Goal: Task Accomplishment & Management: Manage account settings

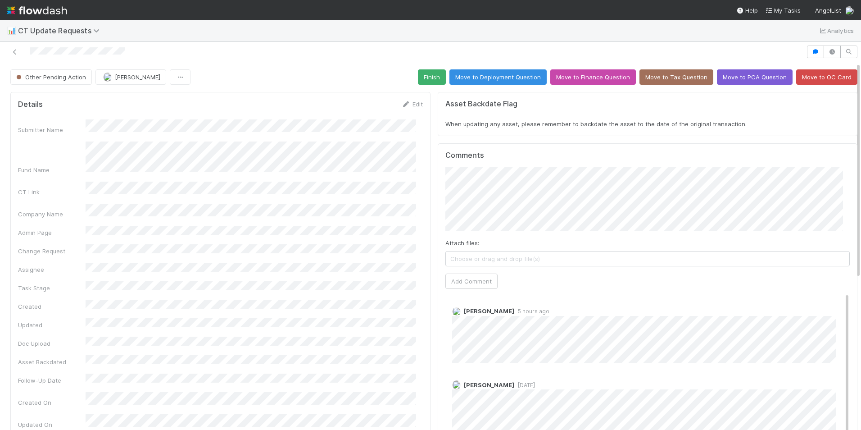
click at [117, 107] on div "Details Edit" at bounding box center [220, 104] width 405 height 9
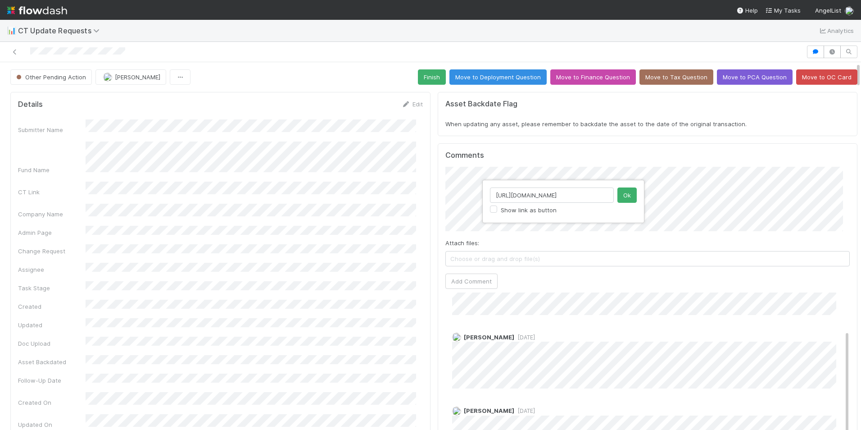
scroll to position [0, 97]
type input "https://flowdash.internal.angellist.com/workflows/BmIppY/tasks/LmsrpwWY"
click at [630, 194] on button "Ok" at bounding box center [626, 194] width 19 height 15
click at [462, 279] on button "Add Comment" at bounding box center [471, 280] width 52 height 15
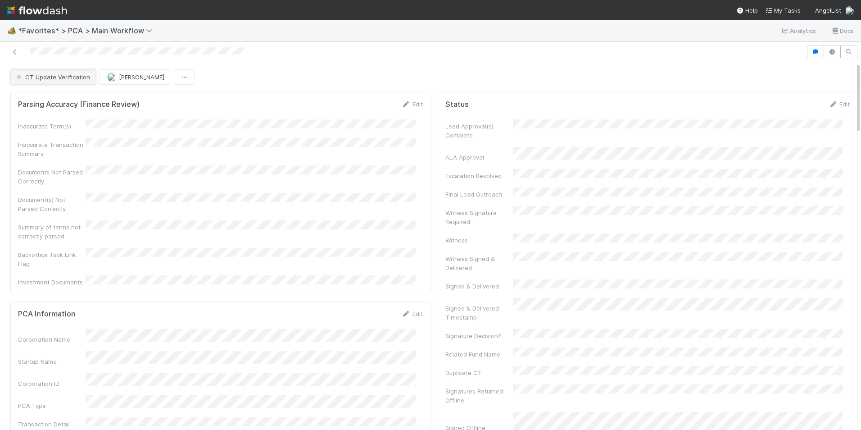
click at [46, 78] on span "CT Update Verification" at bounding box center [52, 76] width 76 height 7
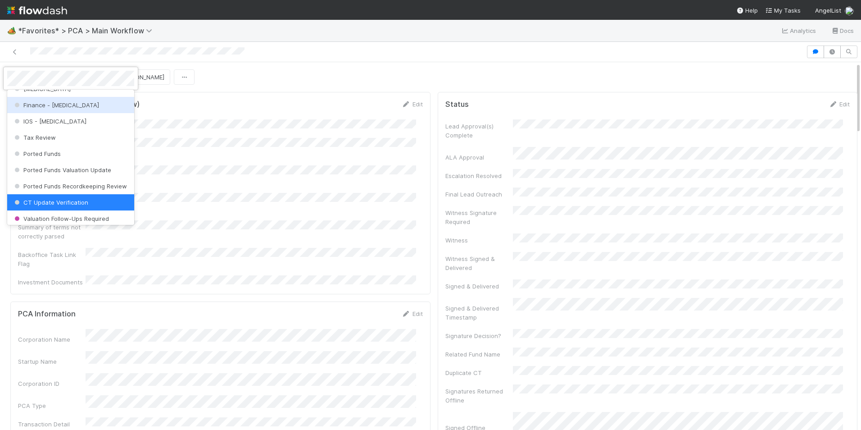
click at [59, 108] on span "Finance - [MEDICAL_DATA]" at bounding box center [56, 104] width 86 height 7
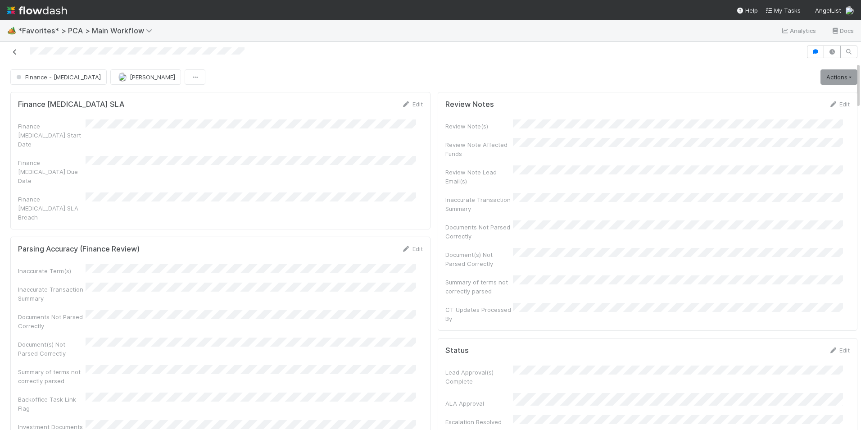
click at [15, 53] on icon at bounding box center [14, 52] width 9 height 6
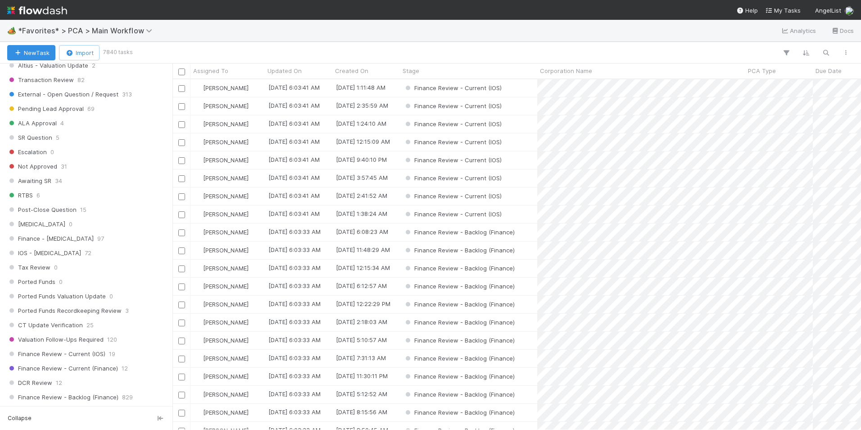
scroll to position [495, 0]
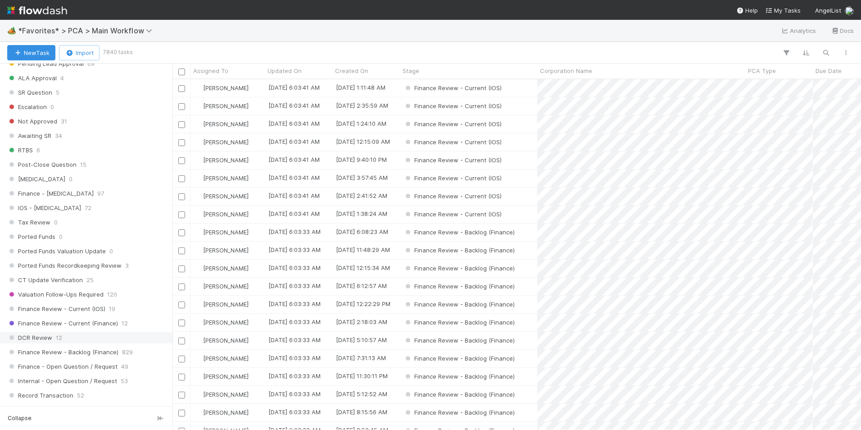
click at [66, 333] on div "DCR Review 12" at bounding box center [88, 337] width 163 height 11
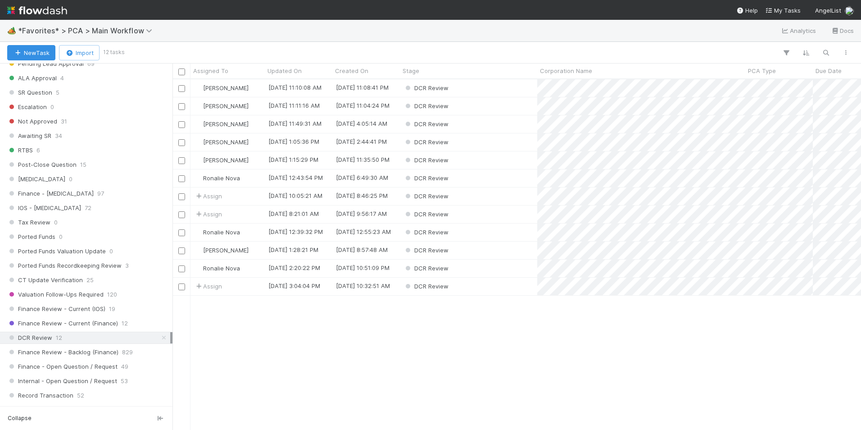
scroll to position [344, 682]
click at [505, 87] on div "DCR Review" at bounding box center [468, 88] width 137 height 18
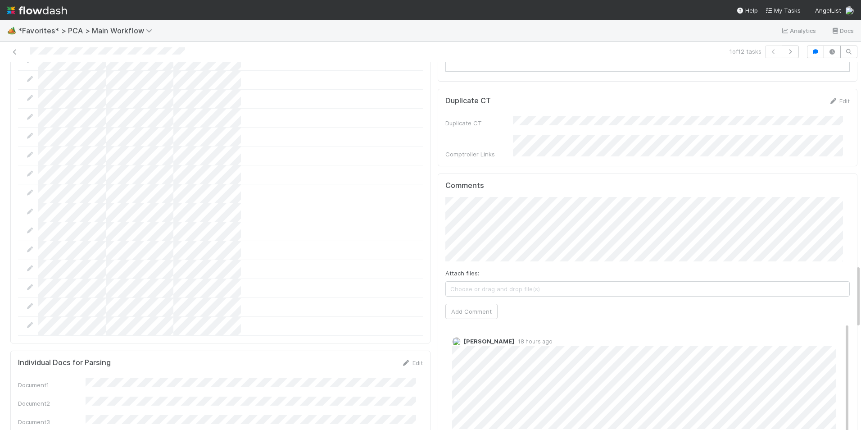
scroll to position [1171, 0]
click at [479, 304] on button "Add Comment" at bounding box center [471, 311] width 52 height 15
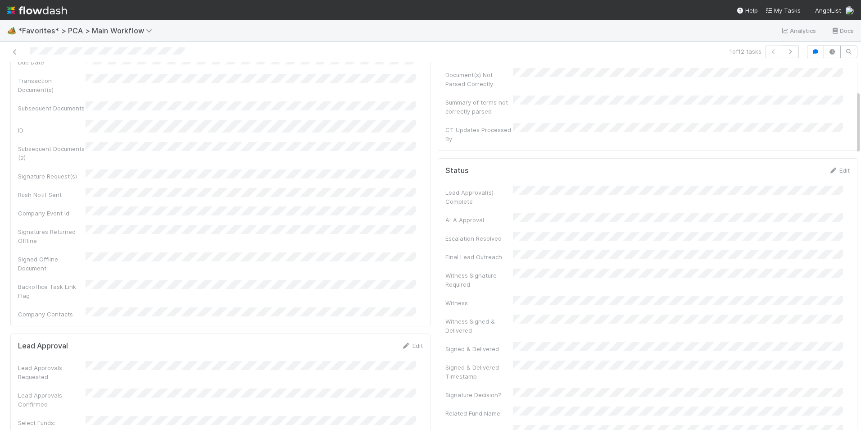
scroll to position [0, 0]
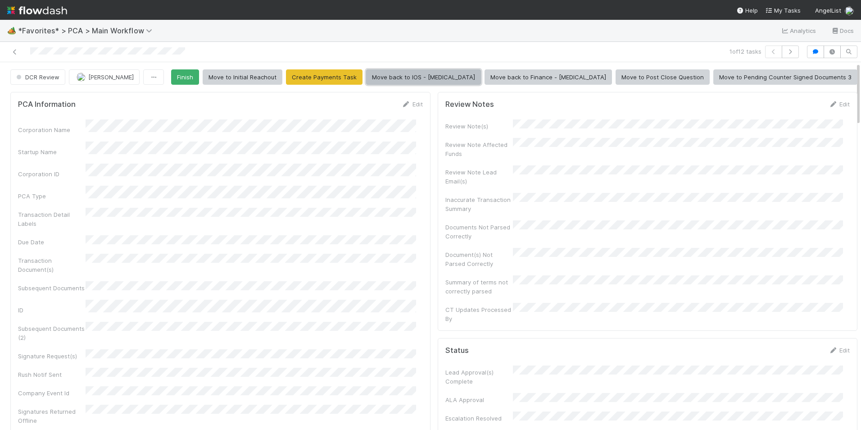
click at [481, 77] on button "Move back to IOS - ICU" at bounding box center [423, 76] width 115 height 15
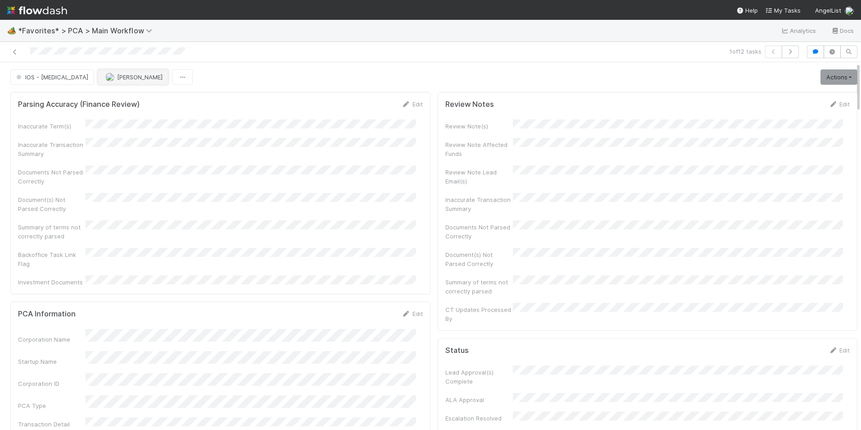
click at [117, 79] on span "[PERSON_NAME]" at bounding box center [139, 76] width 45 height 7
click at [103, 98] on span "[PERSON_NAME]" at bounding box center [96, 99] width 45 height 7
click at [15, 55] on link at bounding box center [14, 51] width 9 height 9
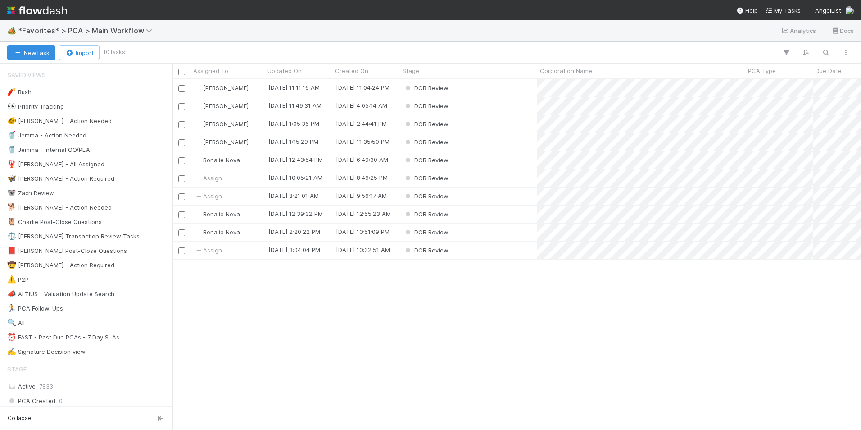
scroll to position [344, 682]
click at [476, 145] on div "DCR Review" at bounding box center [468, 142] width 137 height 18
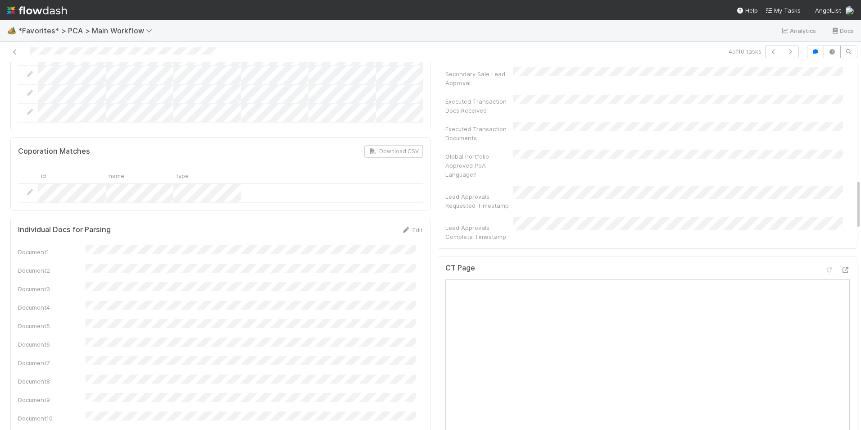
scroll to position [900, 0]
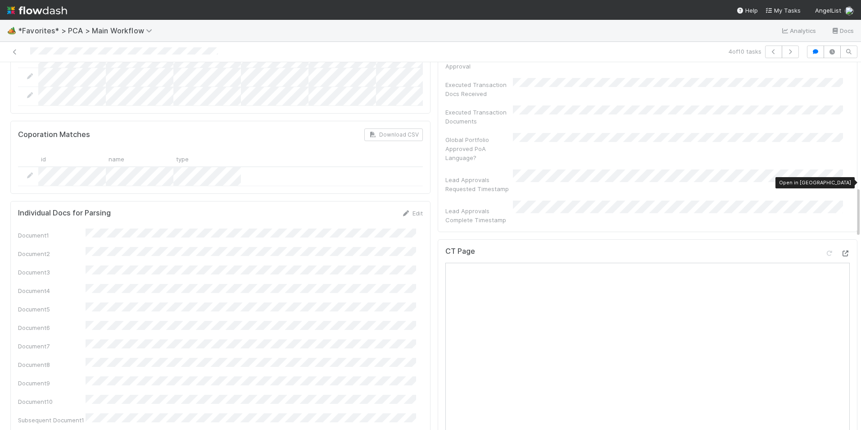
click at [841, 250] on icon at bounding box center [845, 253] width 9 height 6
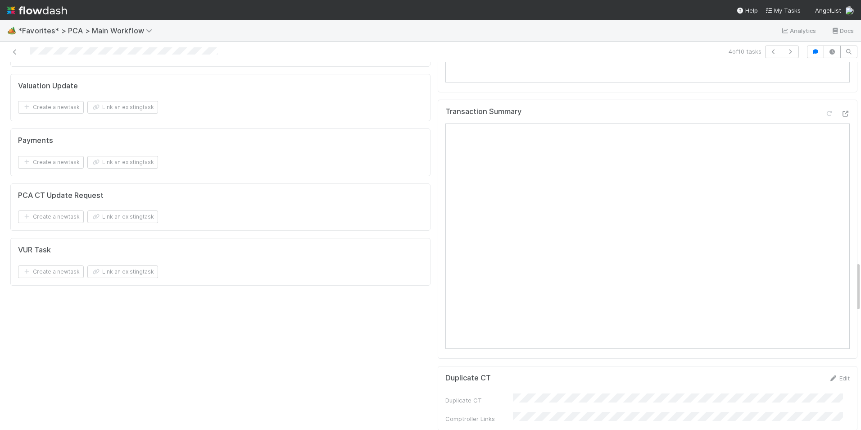
scroll to position [1576, 0]
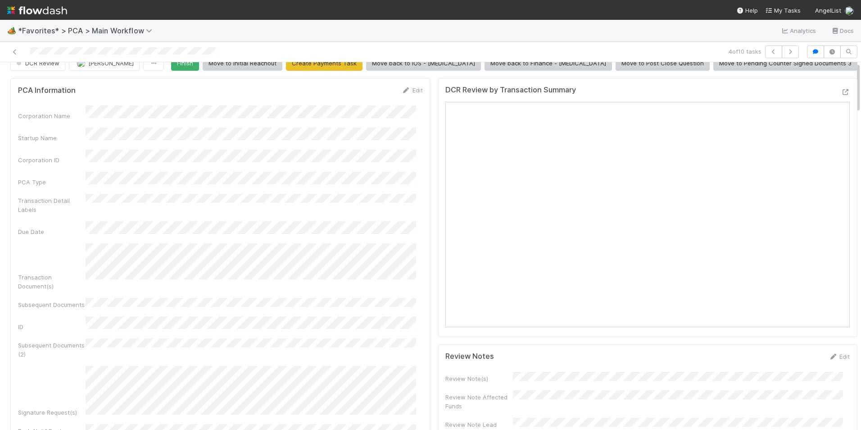
scroll to position [0, 0]
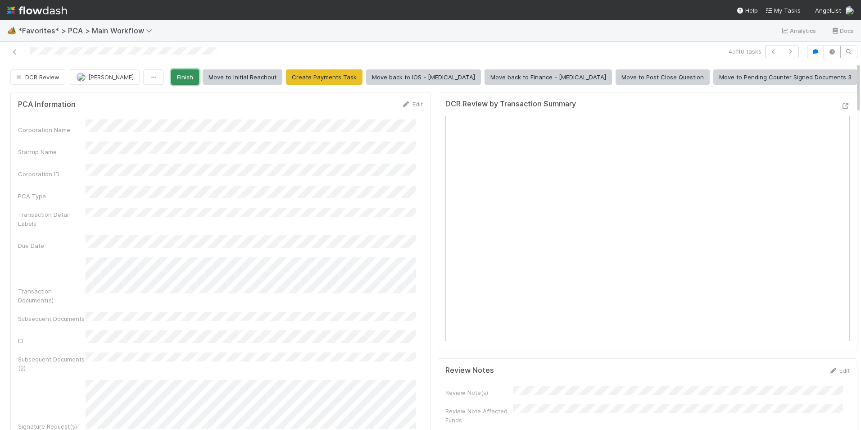
click at [199, 78] on button "Finish" at bounding box center [185, 76] width 28 height 15
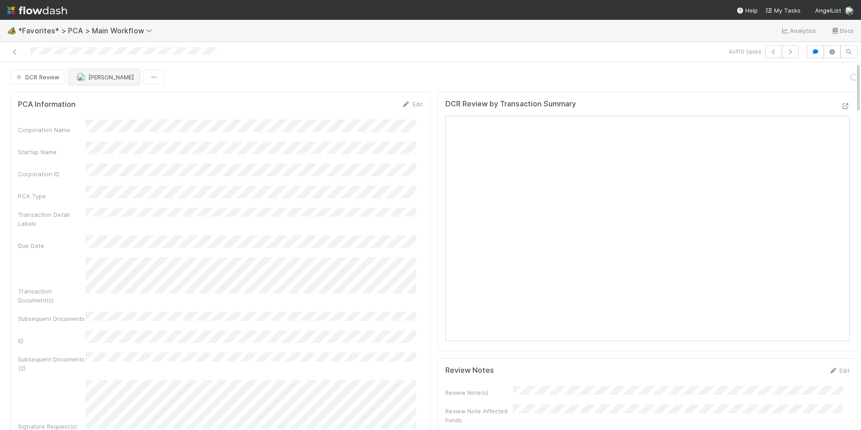
click at [102, 81] on button "[PERSON_NAME]" at bounding box center [104, 76] width 71 height 15
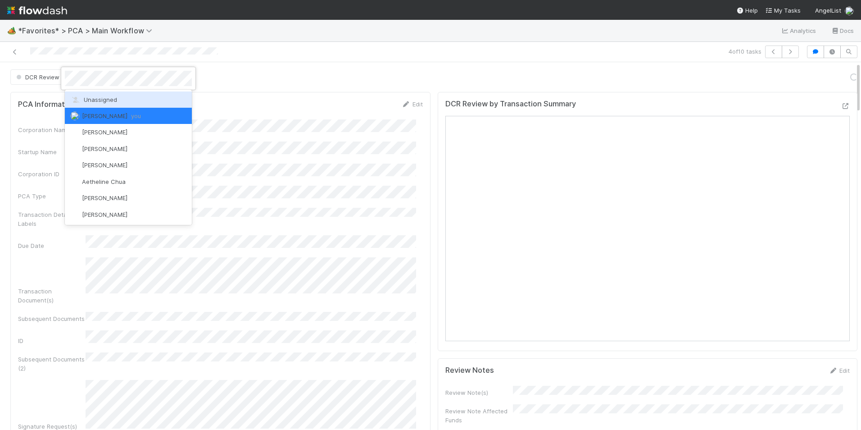
click at [104, 100] on span "Unassigned" at bounding box center [93, 99] width 47 height 7
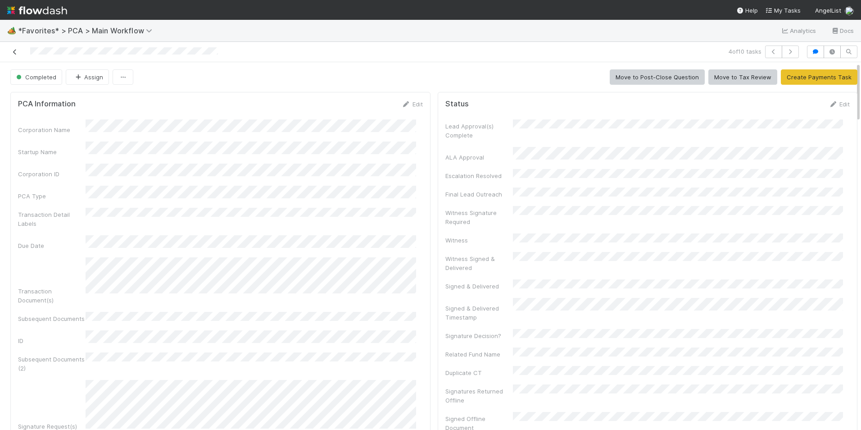
click at [13, 52] on icon at bounding box center [14, 52] width 9 height 6
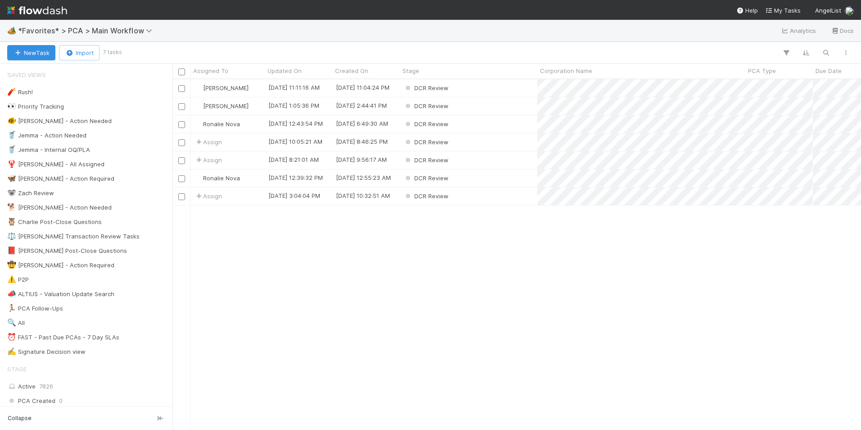
scroll to position [344, 682]
click at [484, 146] on div "DCR Review" at bounding box center [468, 142] width 137 height 18
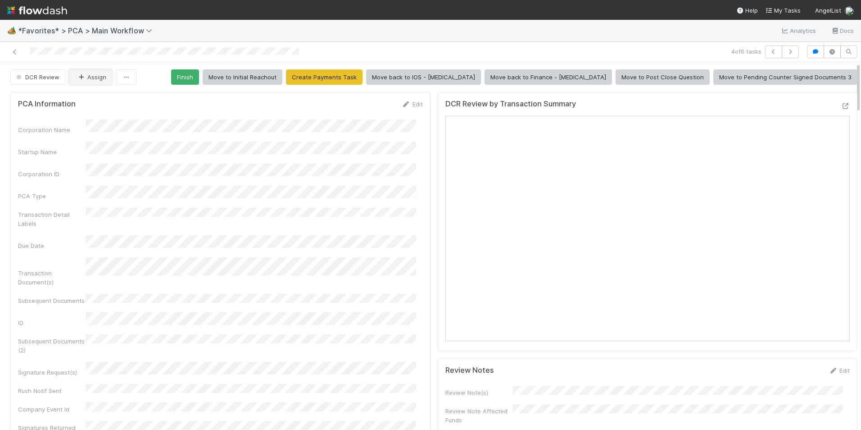
click at [90, 78] on button "Assign" at bounding box center [90, 76] width 43 height 15
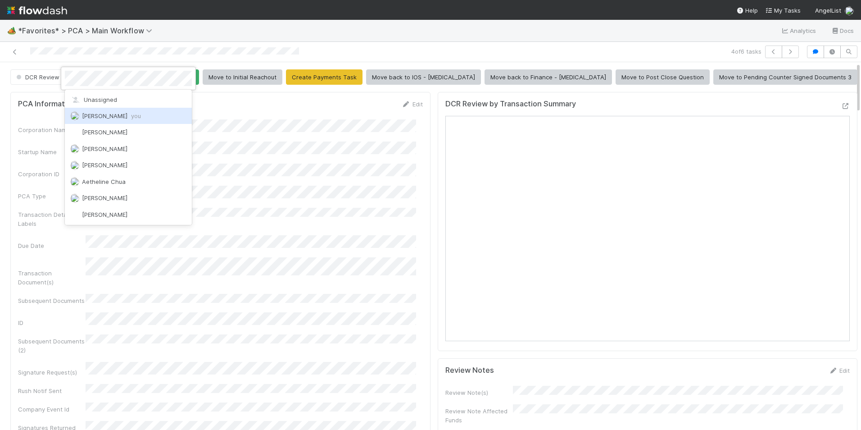
click at [98, 112] on span "Marlon you" at bounding box center [111, 115] width 59 height 7
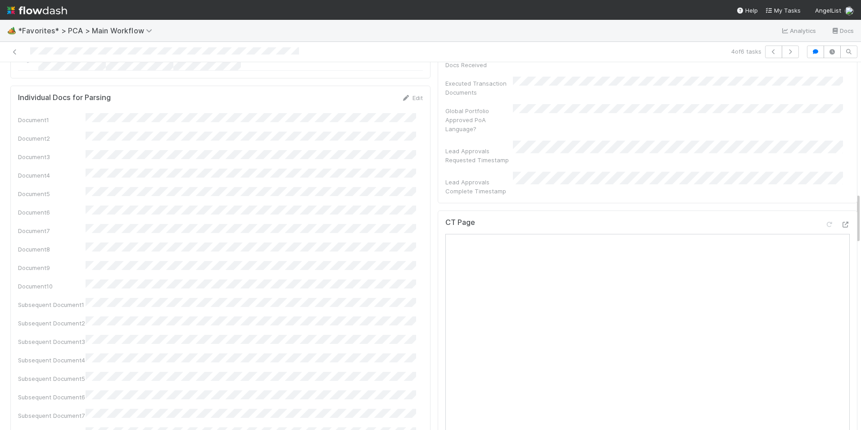
scroll to position [946, 0]
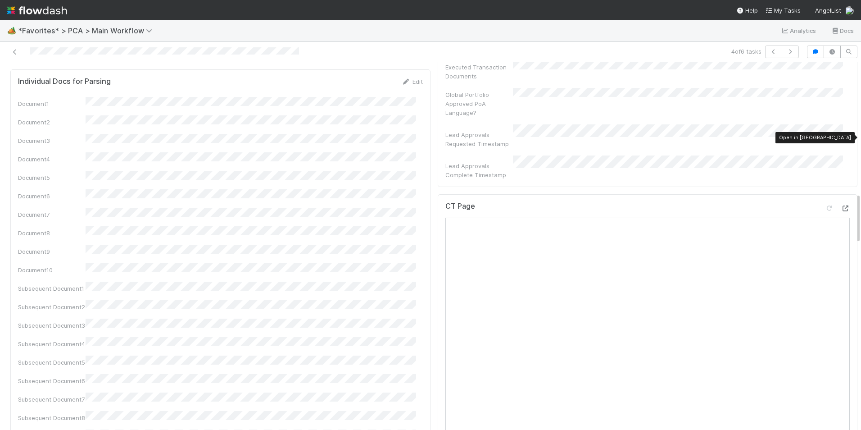
click at [841, 205] on icon at bounding box center [845, 208] width 9 height 6
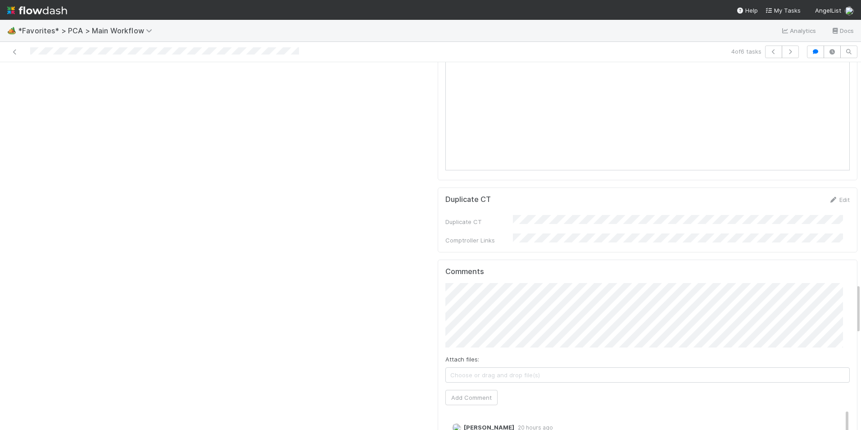
scroll to position [1621, 0]
click at [481, 388] on button "Add Comment" at bounding box center [471, 395] width 52 height 15
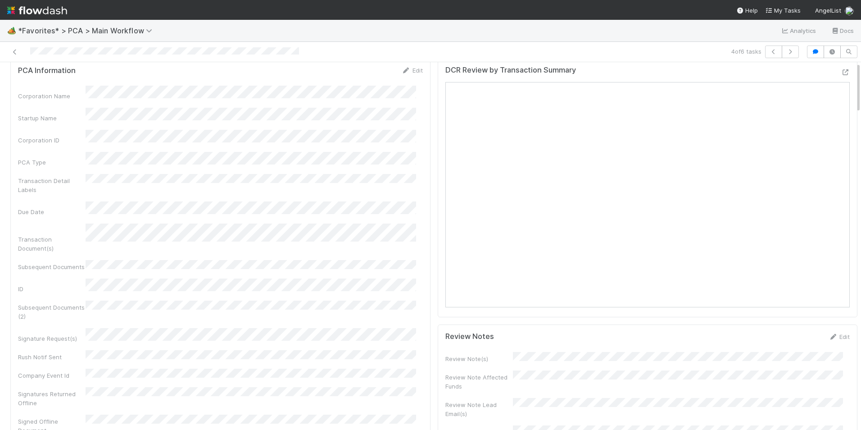
scroll to position [0, 0]
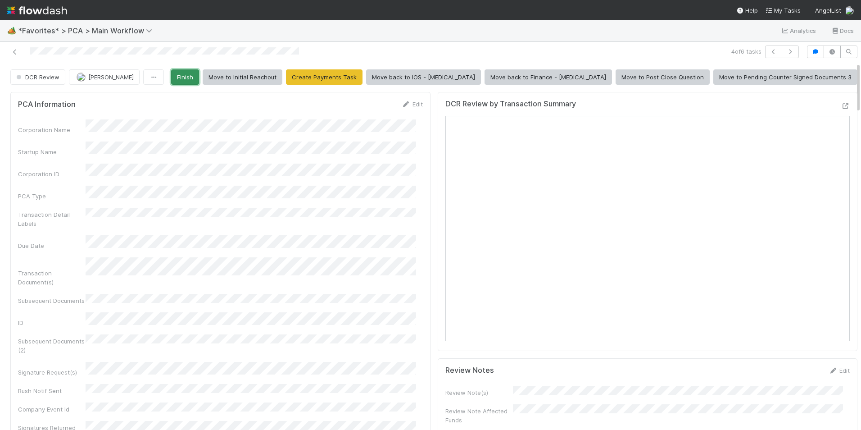
click at [199, 79] on button "Finish" at bounding box center [185, 76] width 28 height 15
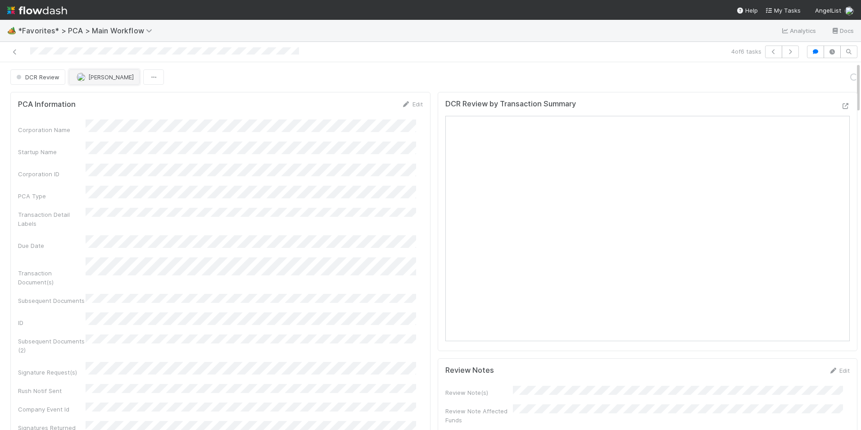
click at [89, 74] on span "[PERSON_NAME]" at bounding box center [110, 76] width 45 height 7
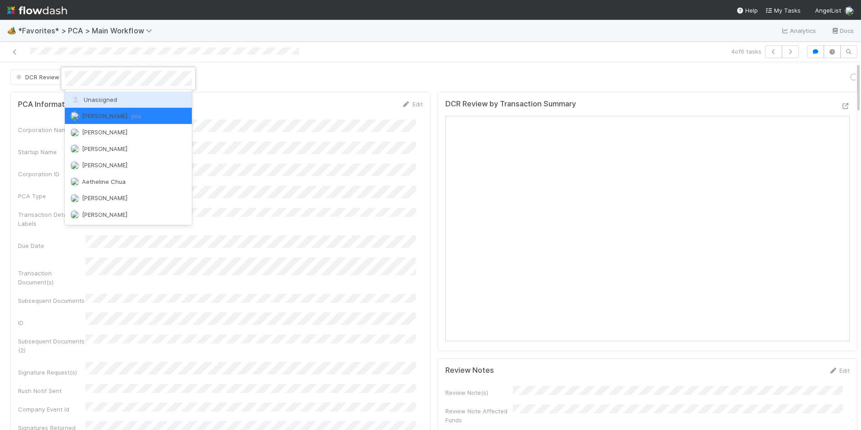
click at [102, 96] on span "Unassigned" at bounding box center [93, 99] width 47 height 7
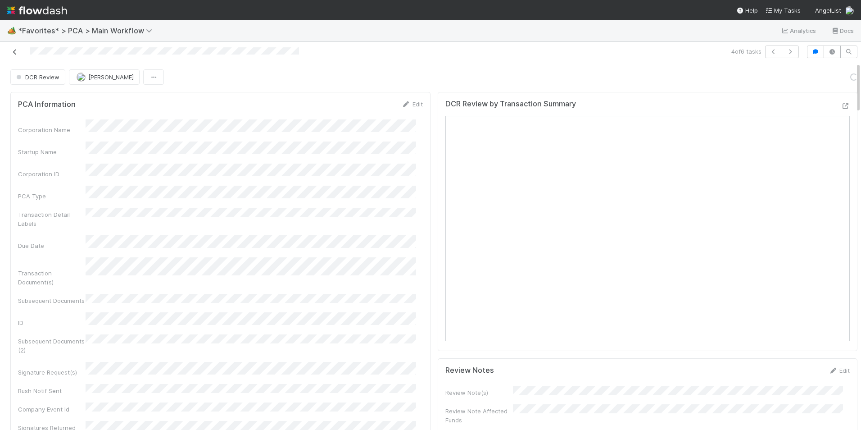
click at [15, 55] on link at bounding box center [14, 51] width 9 height 9
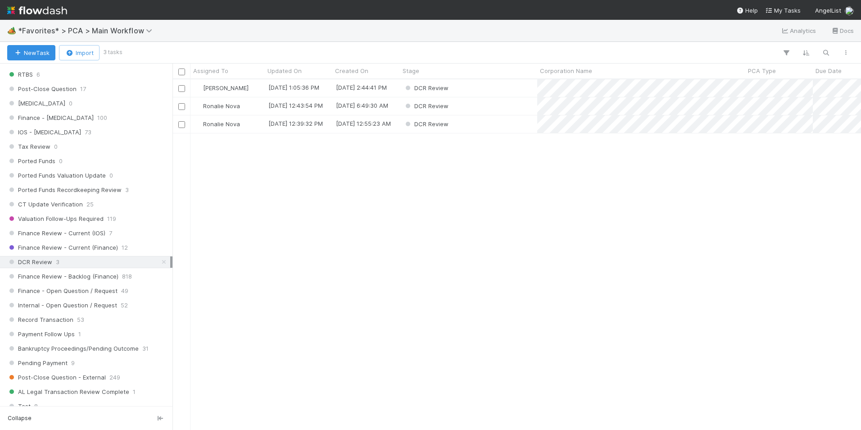
scroll to position [585, 0]
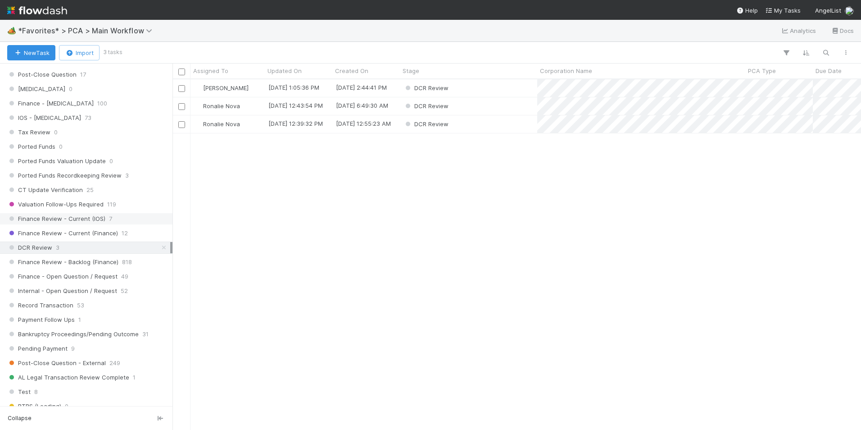
click at [86, 218] on span "Finance Review - Current (IOS)" at bounding box center [56, 218] width 98 height 11
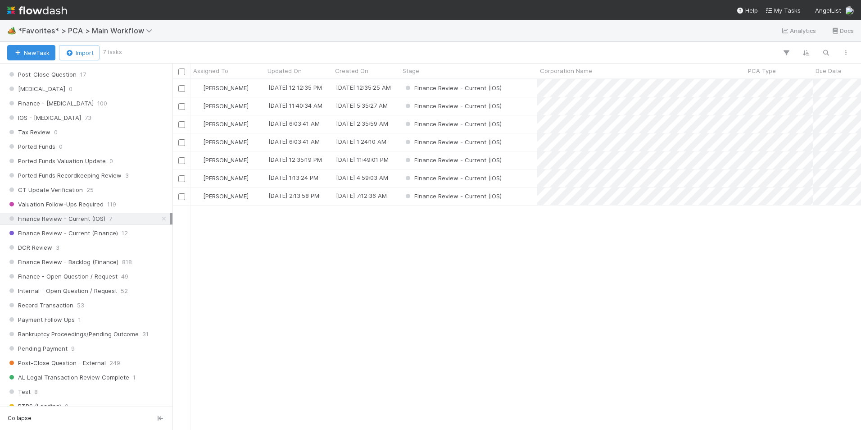
scroll to position [344, 682]
click at [259, 105] on div "[PERSON_NAME]" at bounding box center [227, 106] width 74 height 18
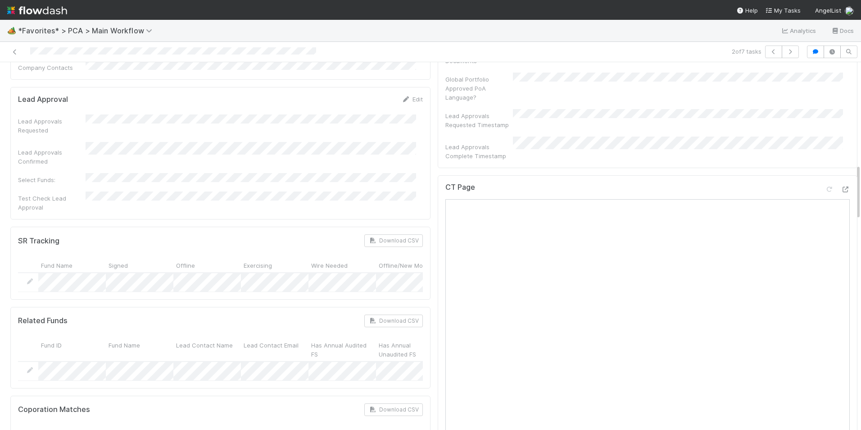
scroll to position [675, 0]
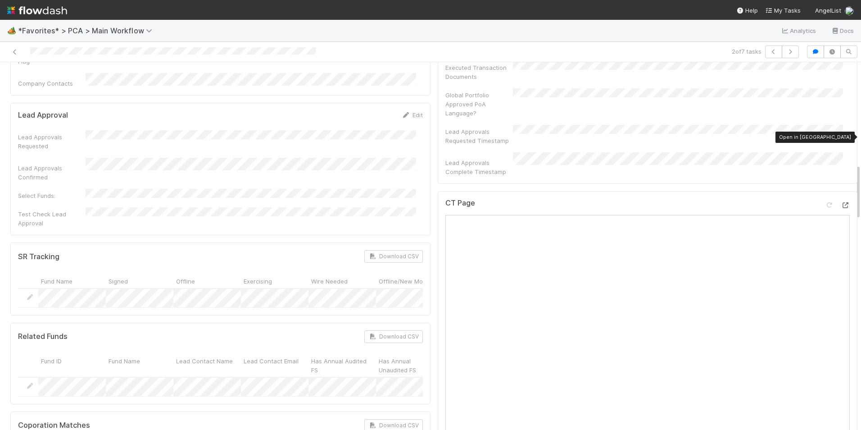
click at [841, 202] on icon at bounding box center [845, 205] width 9 height 6
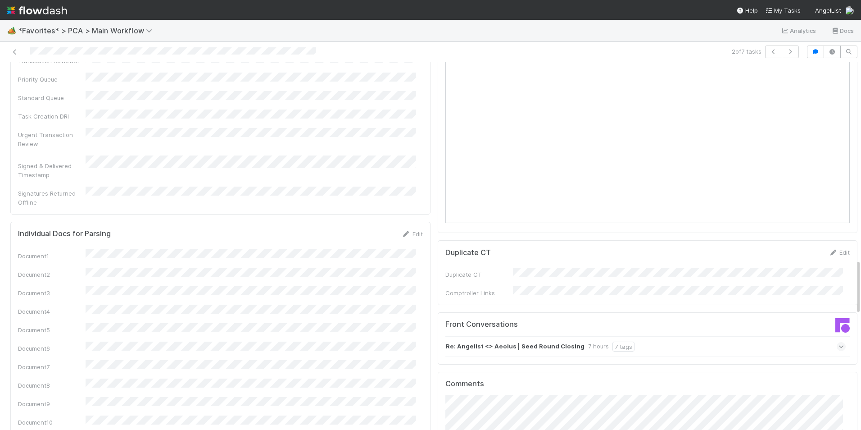
scroll to position [1306, 0]
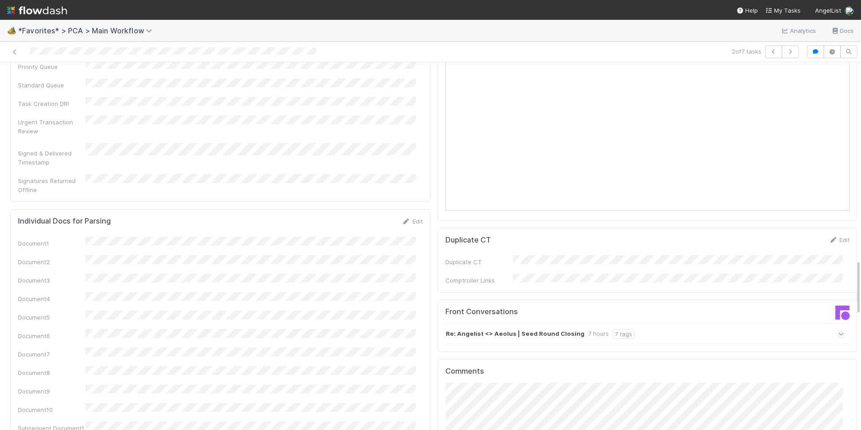
click at [838, 329] on icon at bounding box center [841, 333] width 6 height 9
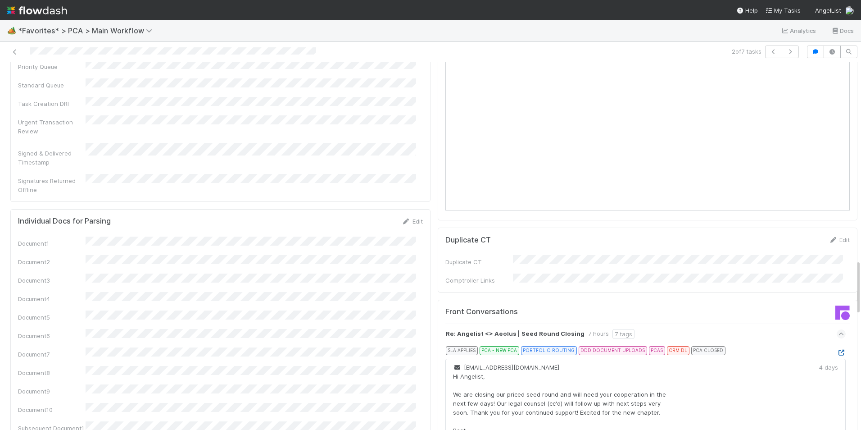
click at [837, 349] on icon at bounding box center [841, 352] width 9 height 6
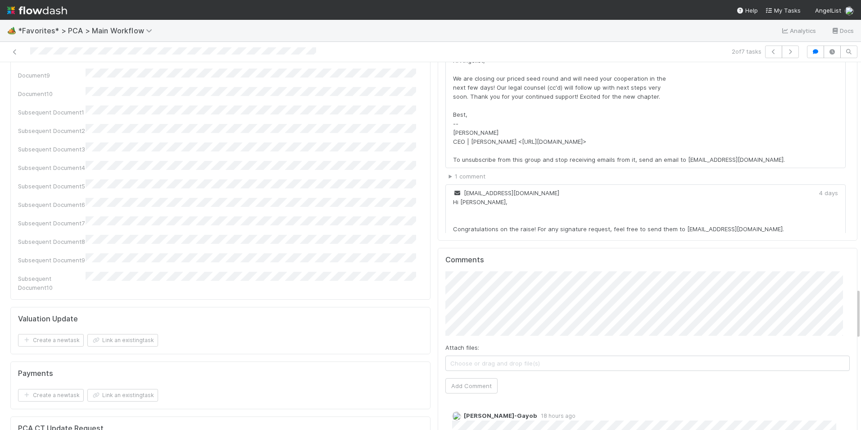
scroll to position [1621, 0]
click at [472, 378] on button "Add Comment" at bounding box center [471, 385] width 52 height 15
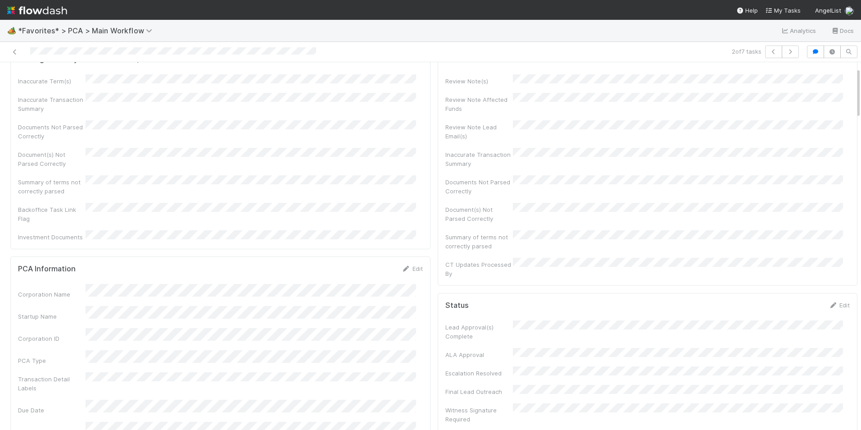
scroll to position [0, 0]
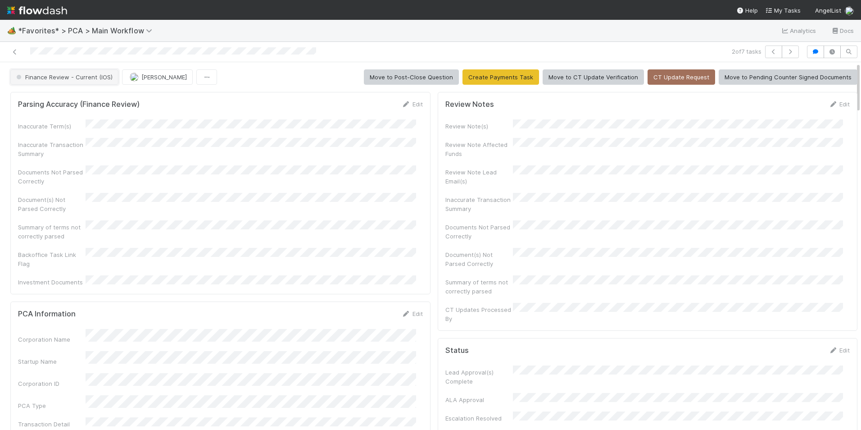
click at [43, 74] on span "Finance Review - Current (IOS)" at bounding box center [63, 76] width 98 height 7
click at [39, 97] on span "Completed" at bounding box center [34, 99] width 42 height 7
click at [130, 80] on img "button" at bounding box center [134, 76] width 9 height 9
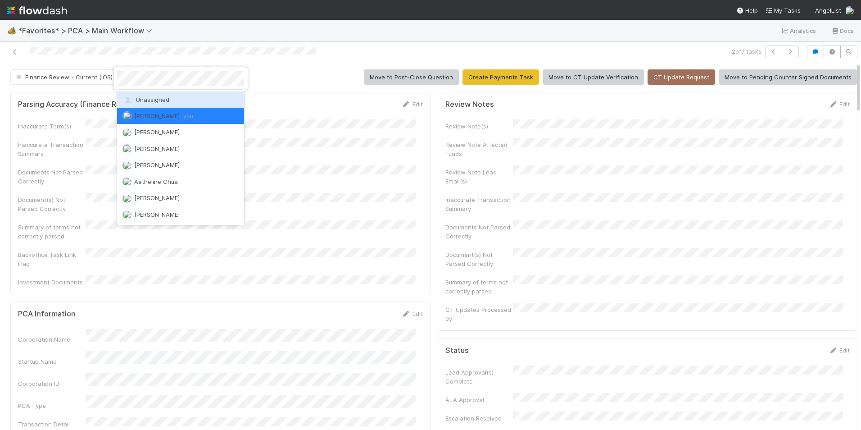
click at [143, 102] on span "Unassigned" at bounding box center [145, 99] width 47 height 7
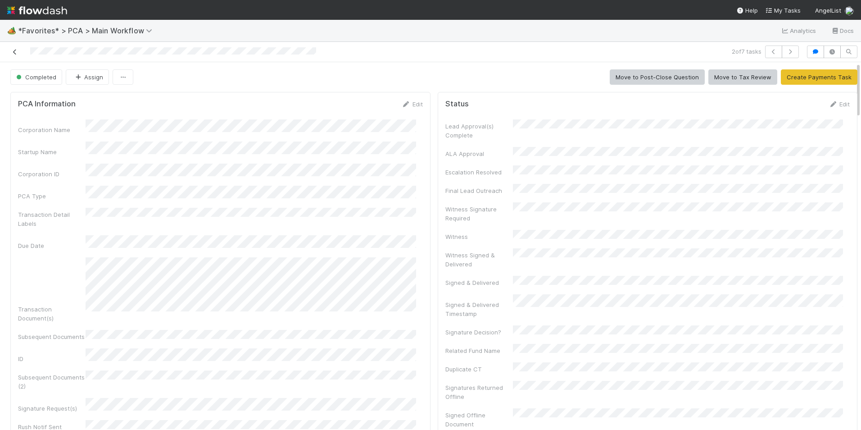
click at [15, 53] on icon at bounding box center [14, 52] width 9 height 6
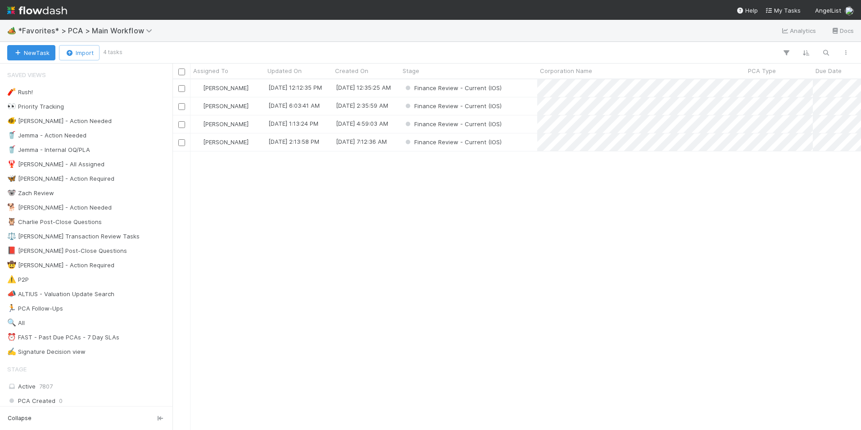
scroll to position [344, 682]
click at [257, 107] on div "[PERSON_NAME]" at bounding box center [227, 106] width 74 height 18
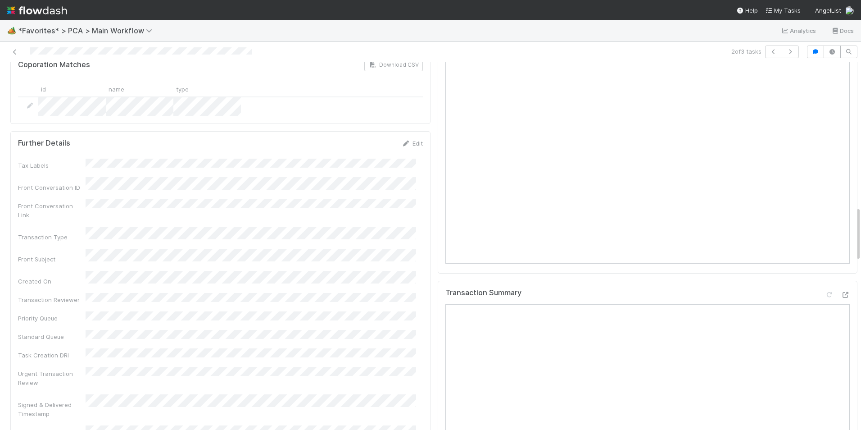
scroll to position [900, 0]
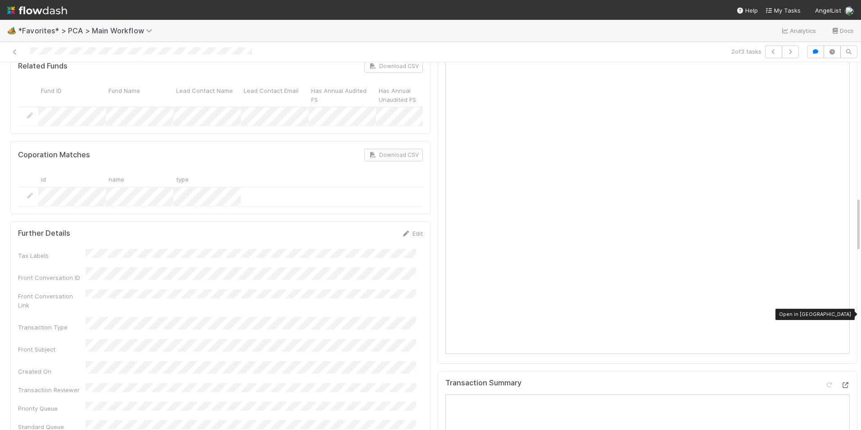
click at [841, 382] on icon at bounding box center [845, 385] width 9 height 6
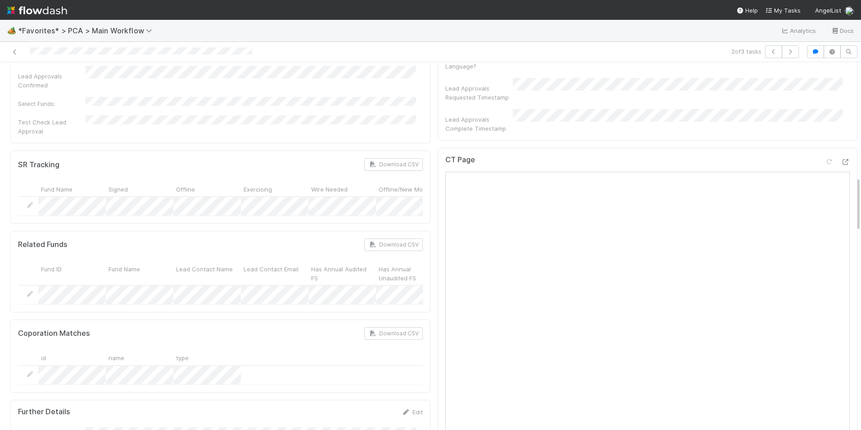
scroll to position [720, 0]
click at [841, 161] on icon at bounding box center [845, 164] width 9 height 6
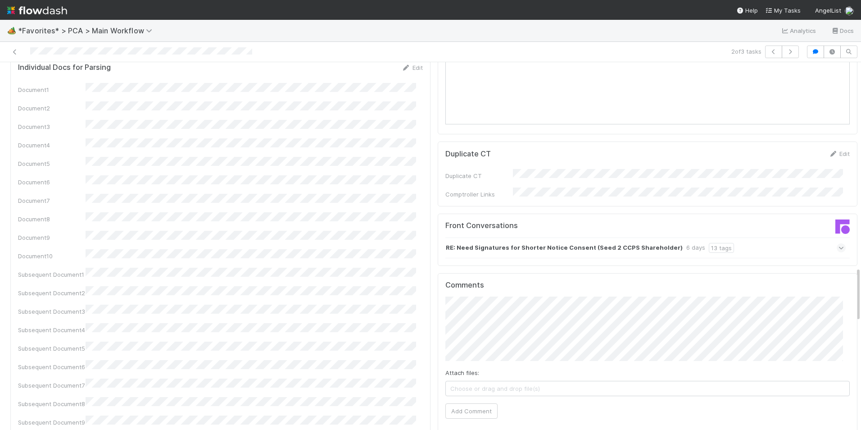
scroll to position [1486, 0]
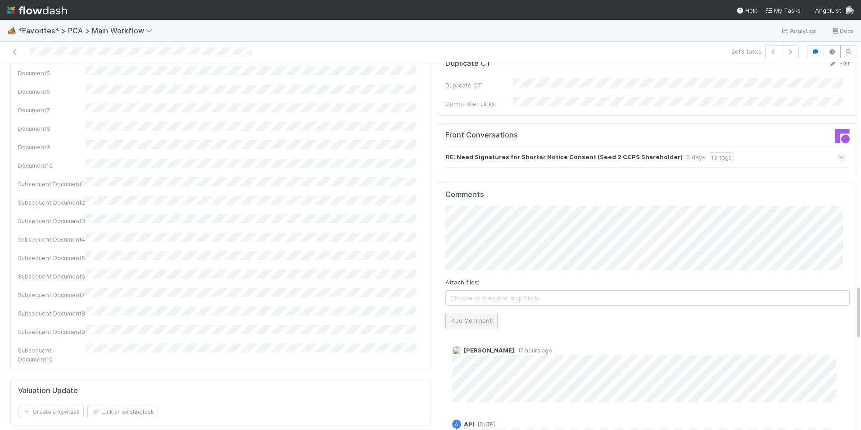
click at [475, 312] on button "Add Comment" at bounding box center [471, 319] width 52 height 15
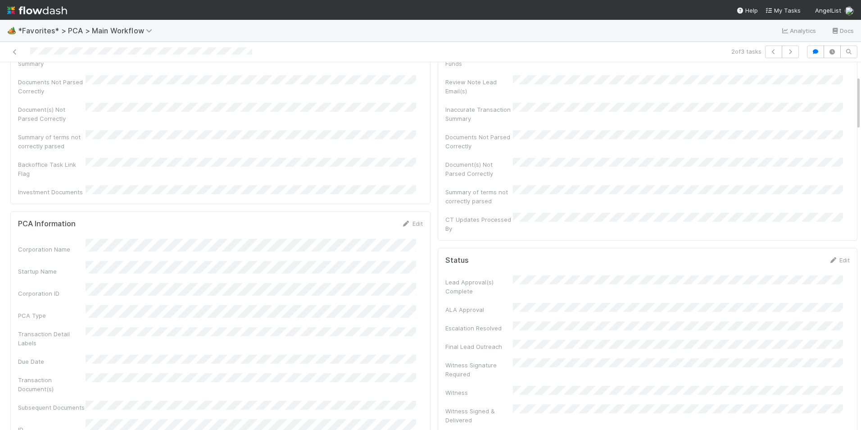
scroll to position [0, 0]
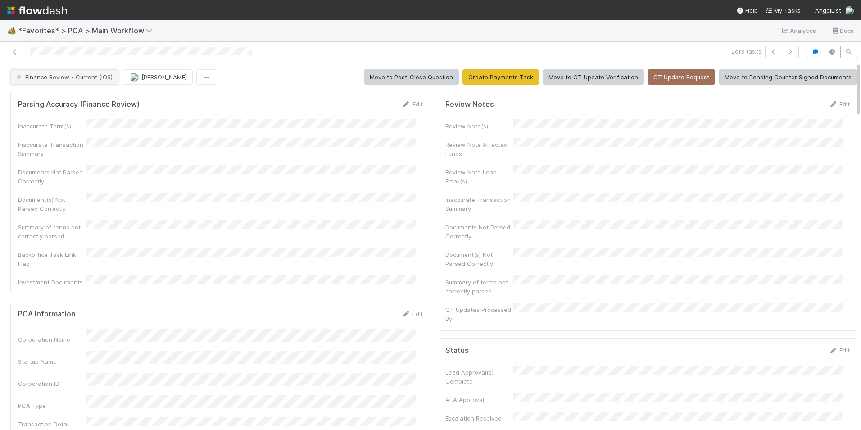
click at [73, 77] on span "Finance Review - Current (IOS)" at bounding box center [63, 76] width 98 height 7
click at [68, 122] on div "Completed" at bounding box center [70, 125] width 127 height 16
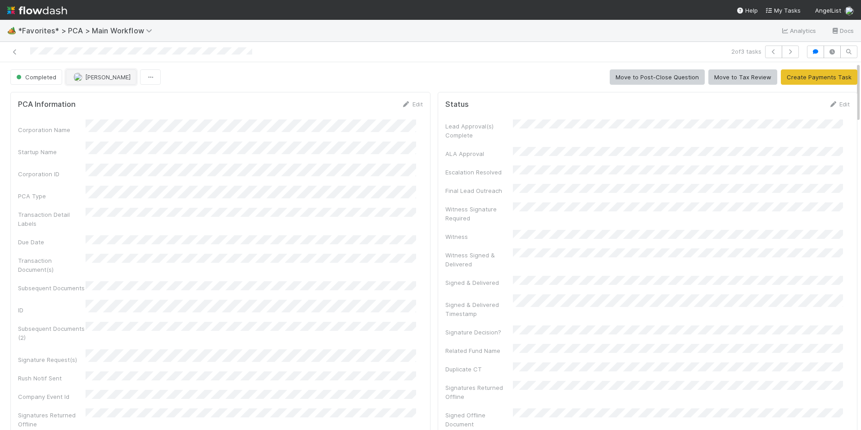
click at [105, 84] on button "[PERSON_NAME]" at bounding box center [101, 76] width 71 height 15
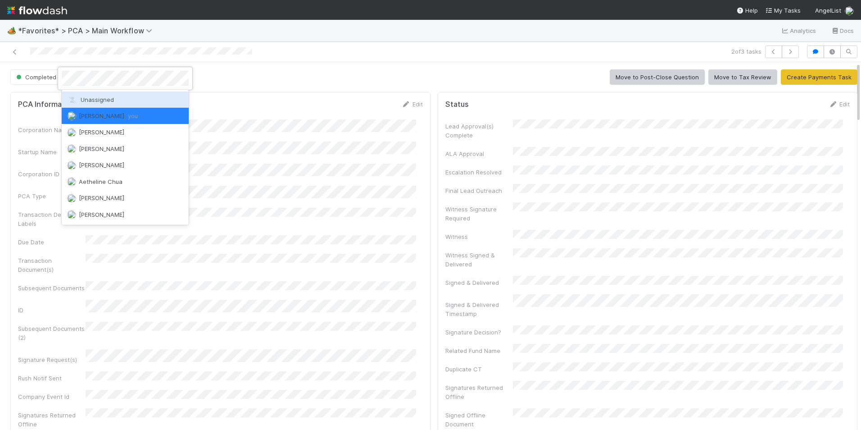
click at [103, 96] on span "Unassigned" at bounding box center [90, 99] width 47 height 7
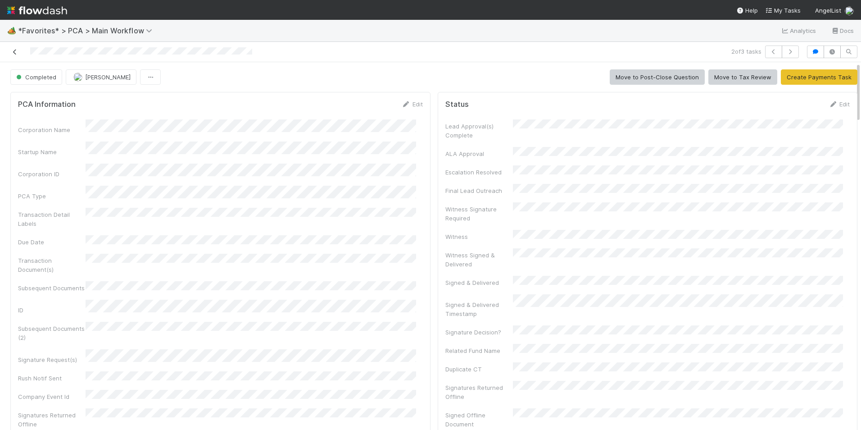
click at [17, 53] on icon at bounding box center [14, 52] width 9 height 6
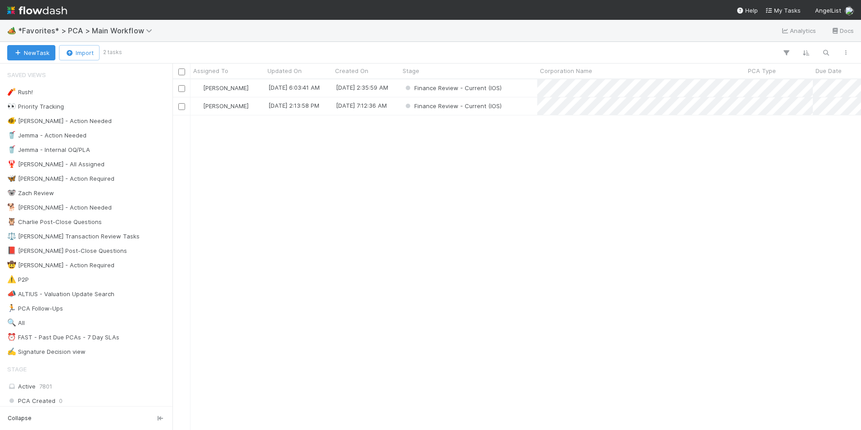
scroll to position [344, 682]
click at [235, 102] on div "[PERSON_NAME]" at bounding box center [227, 106] width 74 height 18
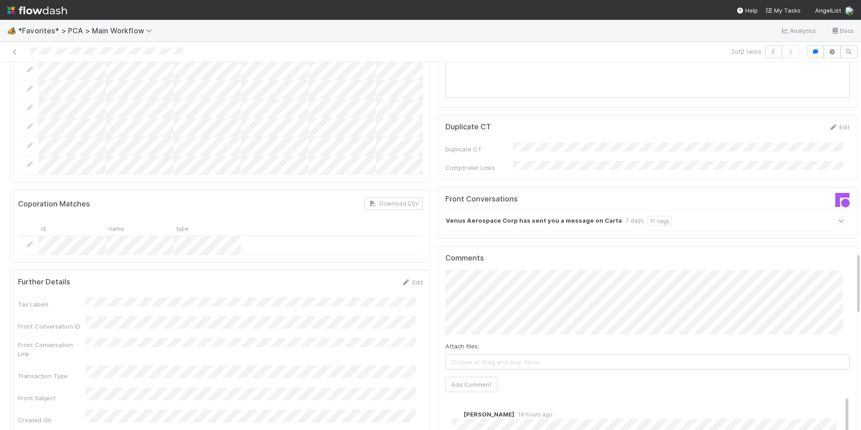
scroll to position [1126, 0]
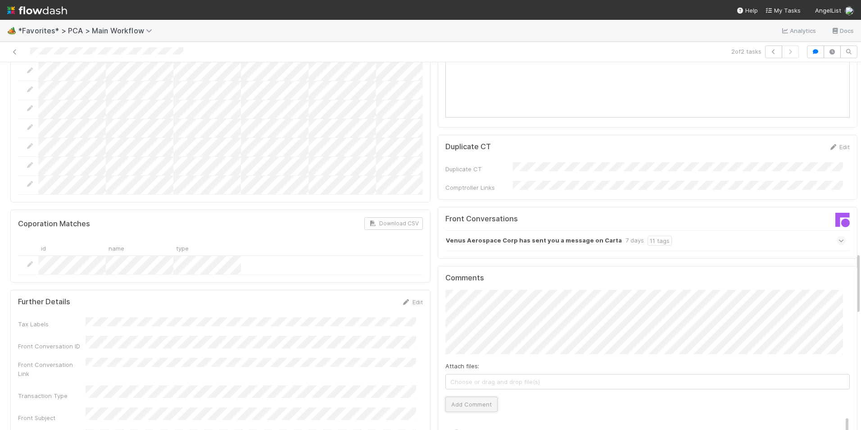
click at [465, 396] on button "Add Comment" at bounding box center [471, 403] width 52 height 15
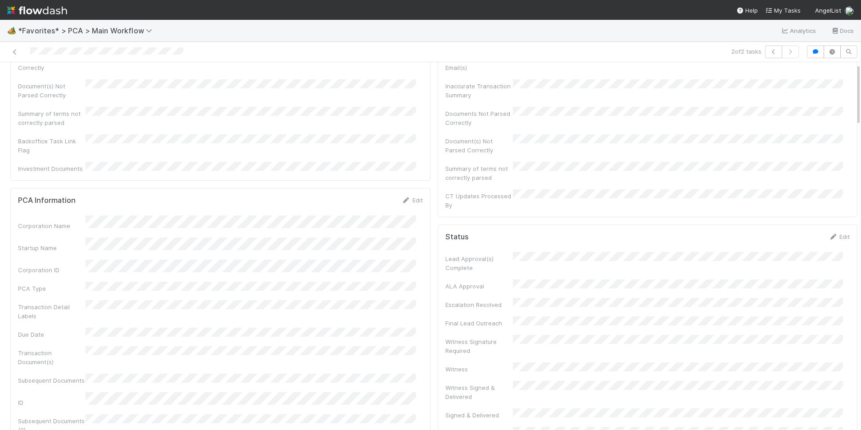
scroll to position [0, 0]
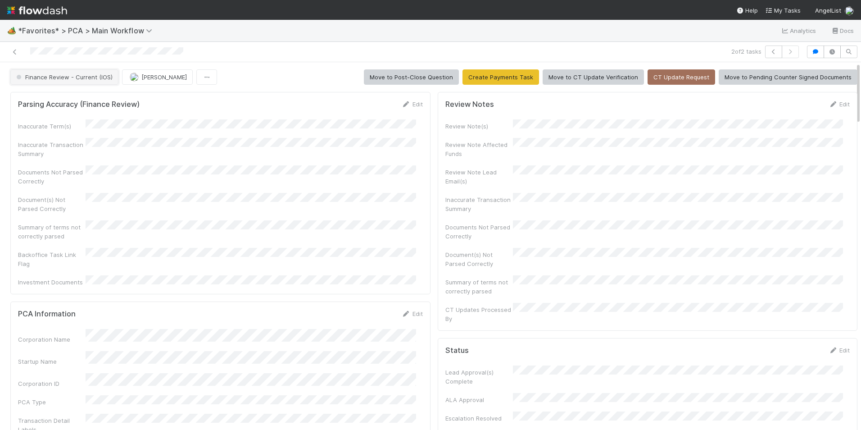
click at [84, 73] on span "Finance Review - Current (IOS)" at bounding box center [63, 76] width 98 height 7
click at [63, 103] on div "Completed" at bounding box center [70, 99] width 127 height 16
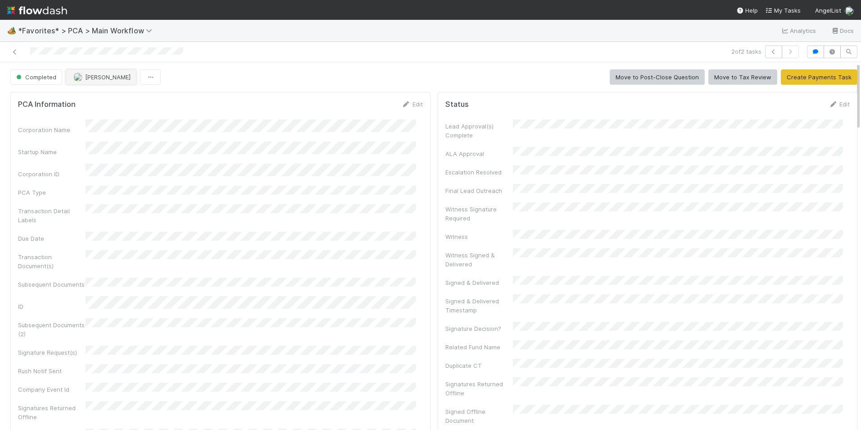
click at [98, 77] on span "[PERSON_NAME]" at bounding box center [107, 76] width 45 height 7
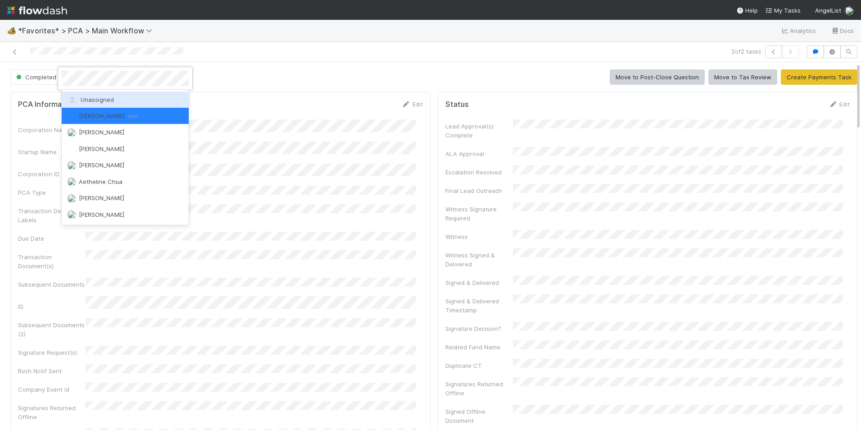
click at [106, 100] on span "Unassigned" at bounding box center [90, 99] width 47 height 7
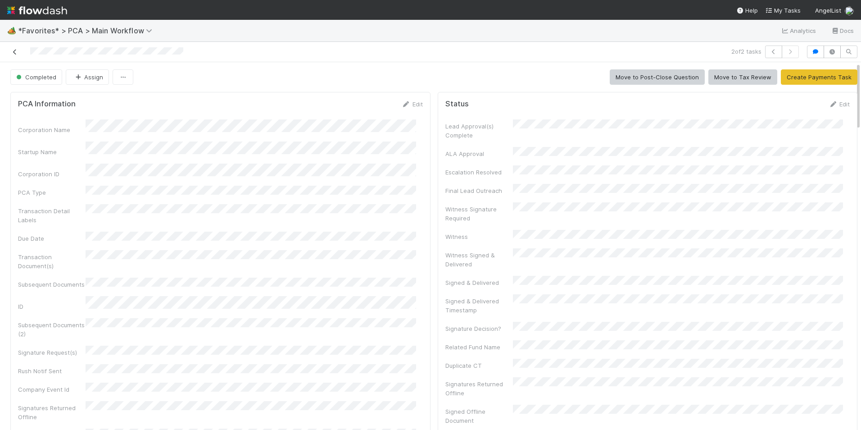
click at [11, 51] on icon at bounding box center [14, 52] width 9 height 6
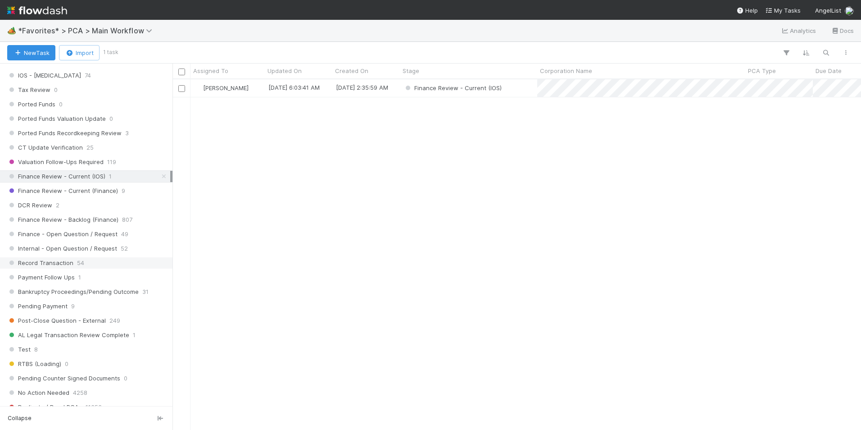
scroll to position [675, 0]
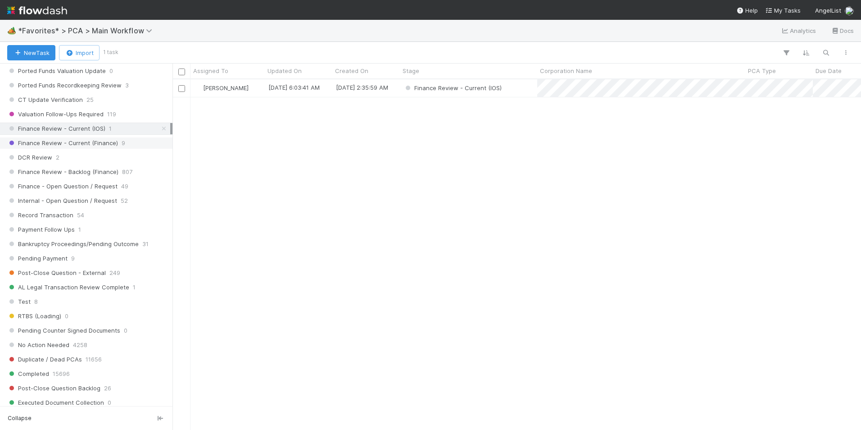
click at [118, 143] on div "Finance Review - Current (Finance) 9" at bounding box center [88, 142] width 163 height 11
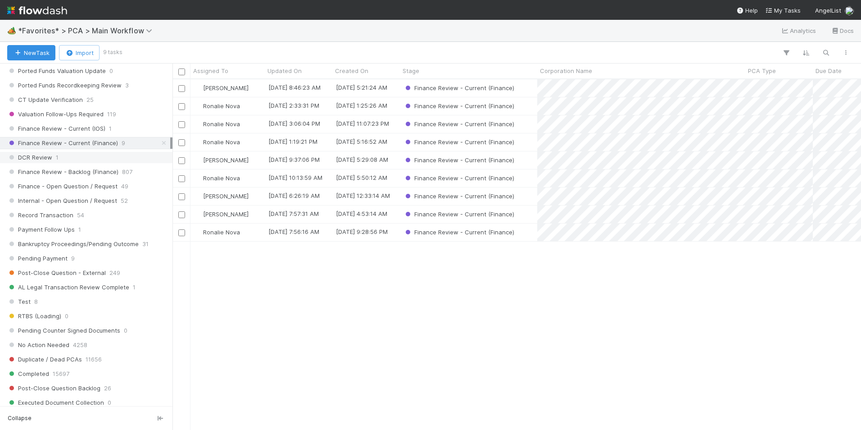
scroll to position [344, 682]
click at [159, 143] on icon at bounding box center [163, 143] width 9 height 6
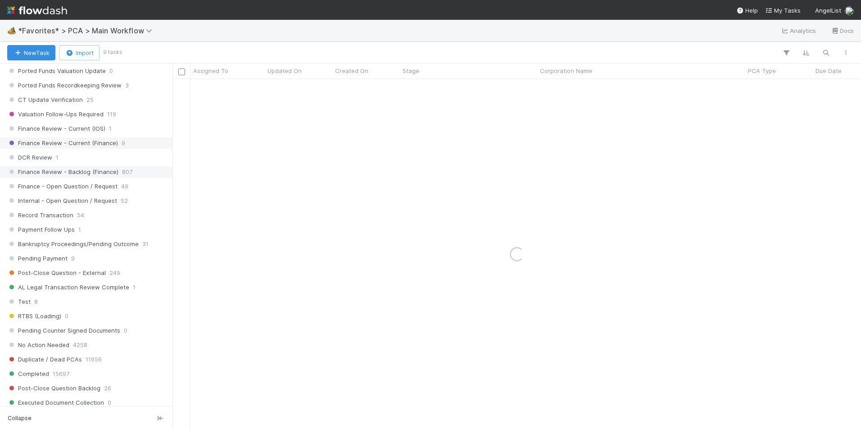
click at [129, 173] on span "807" at bounding box center [127, 171] width 10 height 11
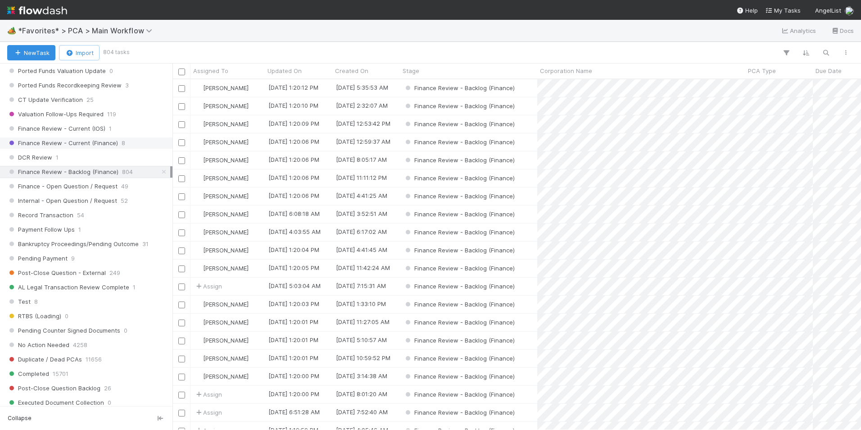
scroll to position [1171, 0]
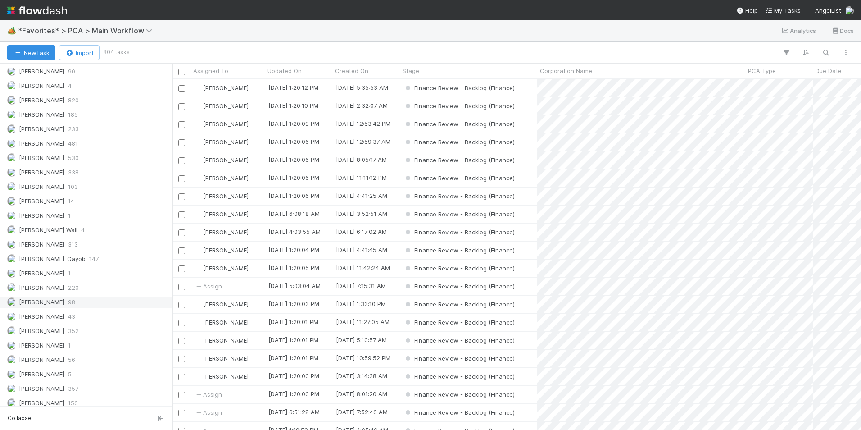
click at [68, 305] on div "Marlon 98" at bounding box center [88, 301] width 163 height 11
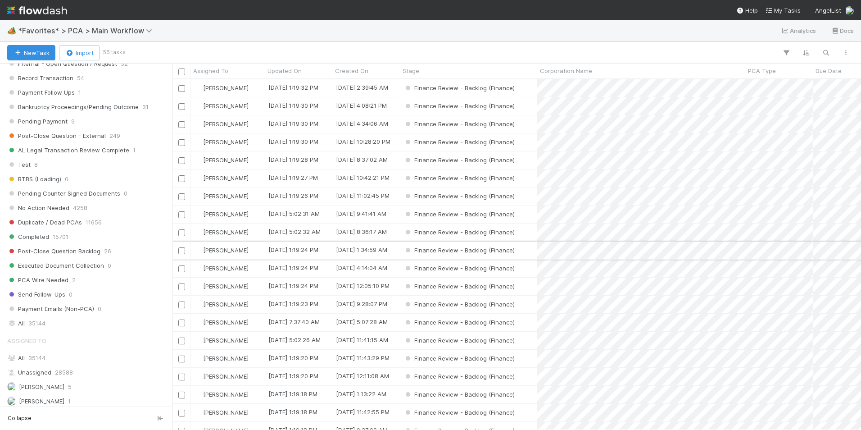
scroll to position [344, 682]
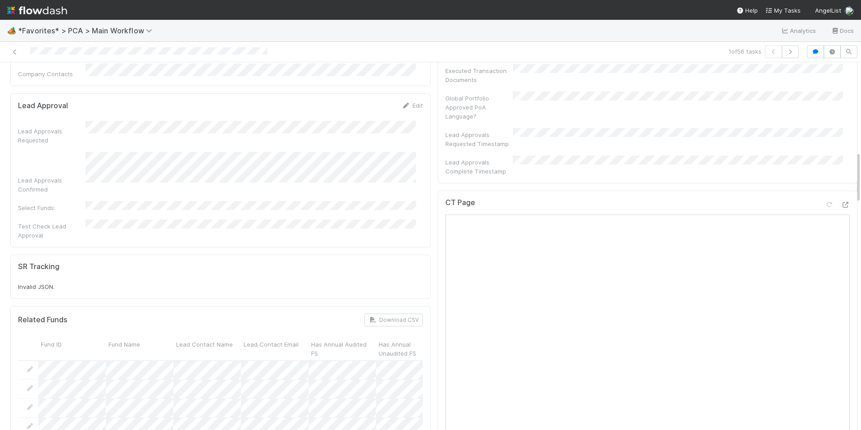
scroll to position [630, 0]
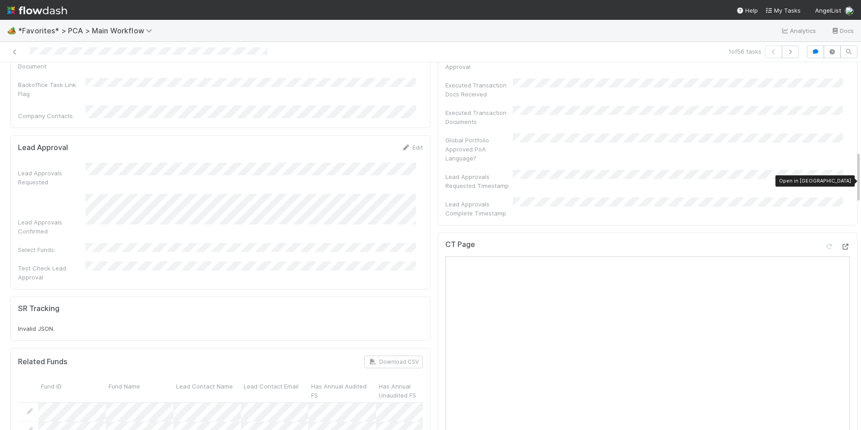
click at [841, 242] on div at bounding box center [845, 246] width 9 height 9
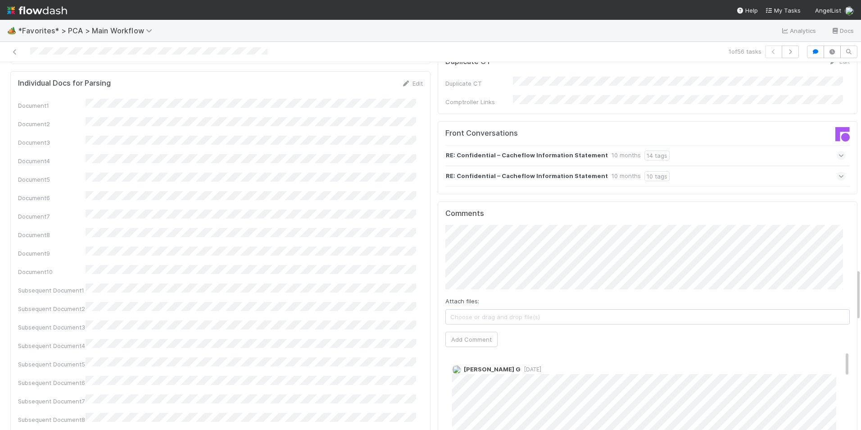
scroll to position [1486, 0]
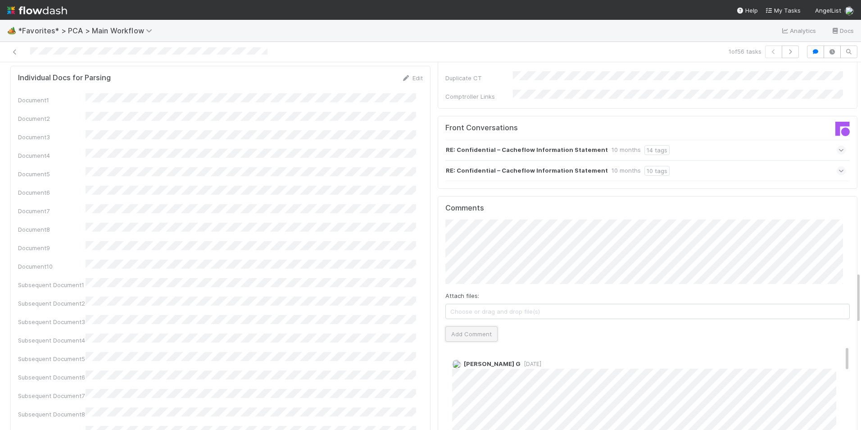
click at [468, 326] on button "Add Comment" at bounding box center [471, 333] width 52 height 15
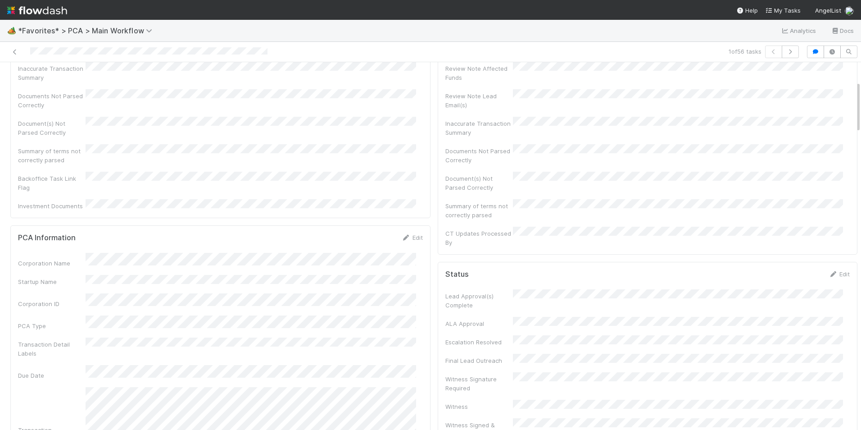
scroll to position [0, 0]
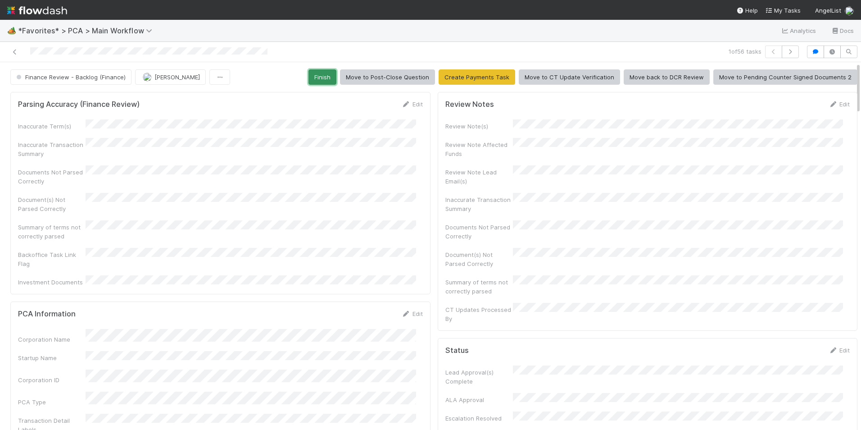
click at [315, 78] on button "Finish" at bounding box center [322, 76] width 28 height 15
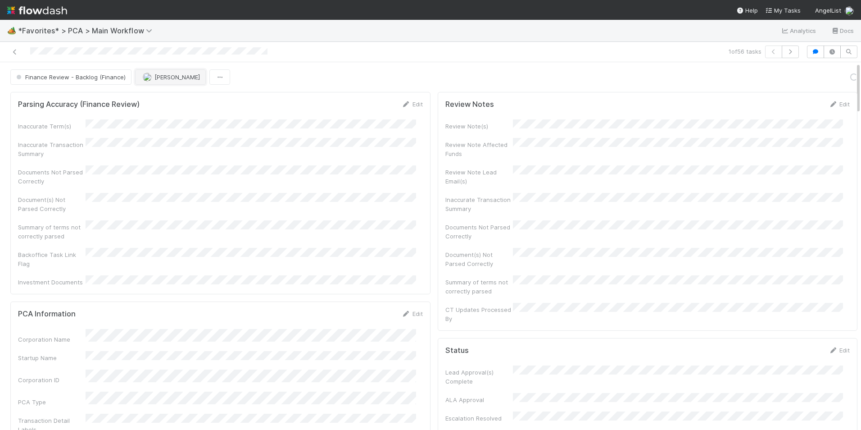
click at [163, 82] on button "[PERSON_NAME]" at bounding box center [170, 76] width 71 height 15
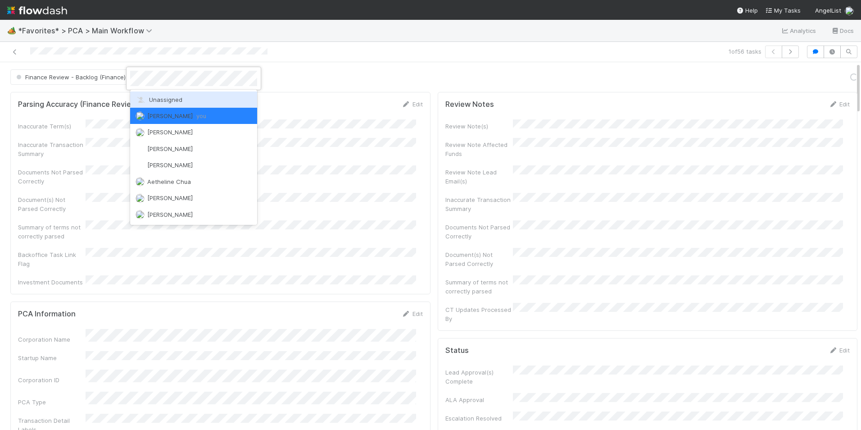
click at [169, 101] on span "Unassigned" at bounding box center [159, 99] width 47 height 7
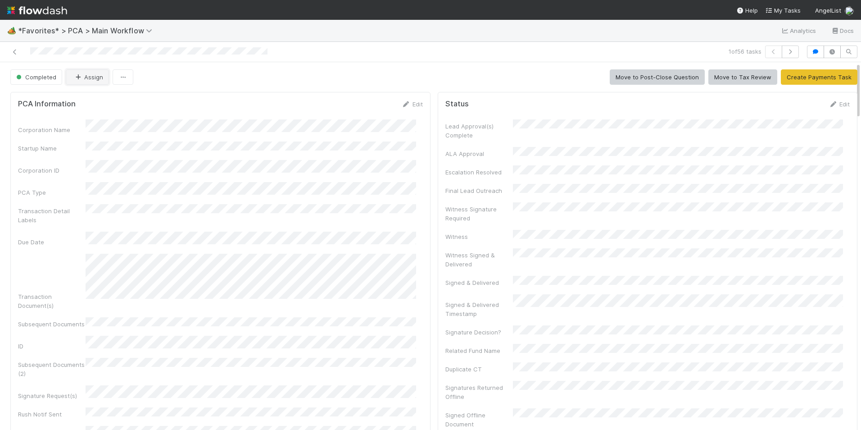
click at [83, 76] on button "Assign" at bounding box center [87, 76] width 43 height 15
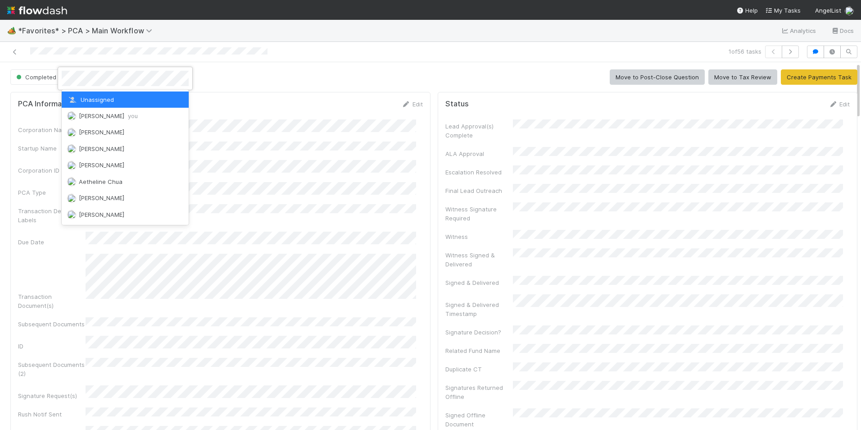
click at [271, 104] on div at bounding box center [430, 215] width 861 height 430
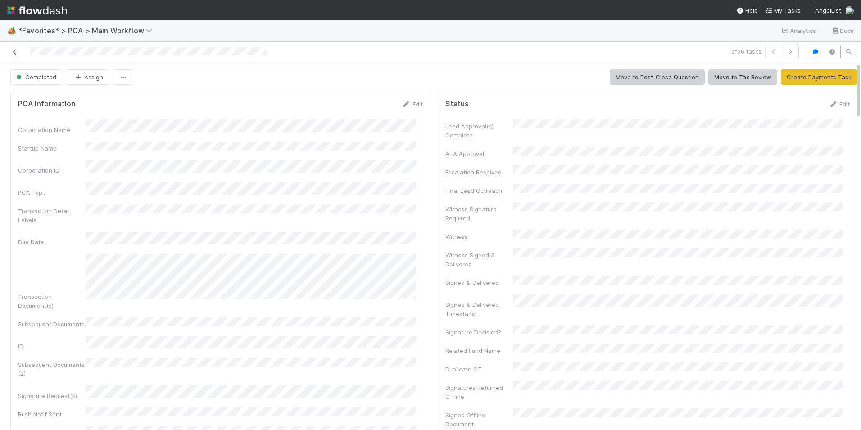
click at [12, 51] on icon at bounding box center [14, 52] width 9 height 6
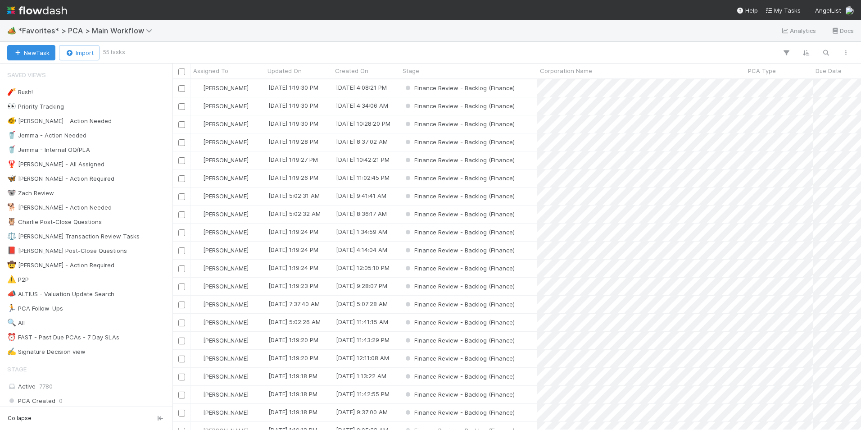
scroll to position [344, 682]
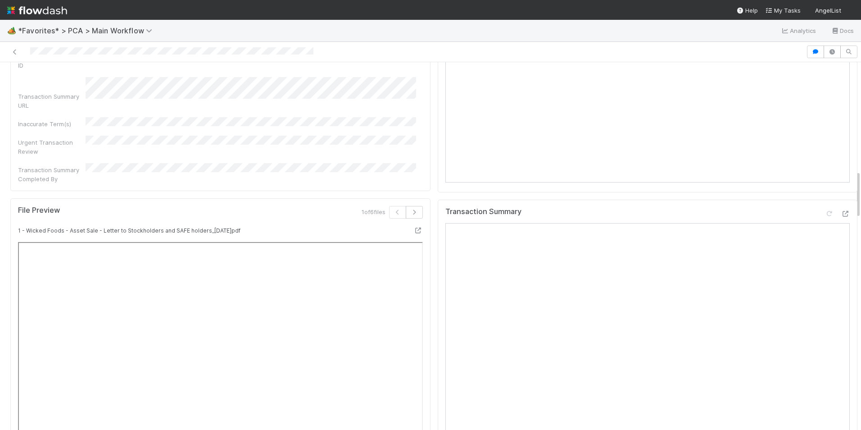
scroll to position [810, 0]
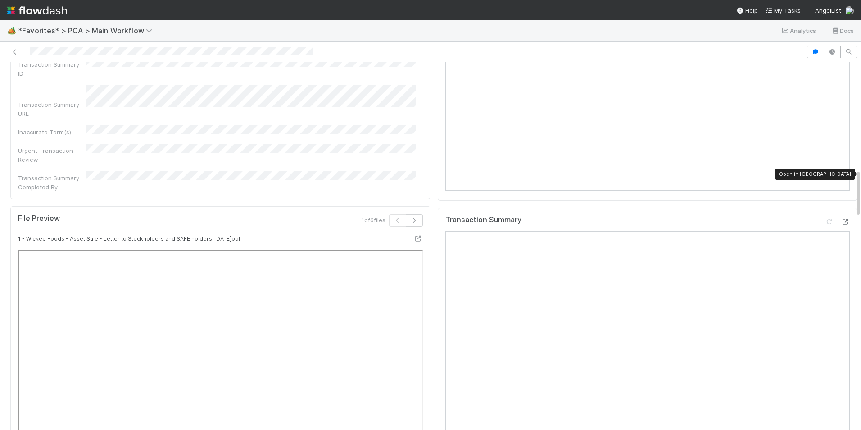
click at [841, 219] on icon at bounding box center [845, 222] width 9 height 6
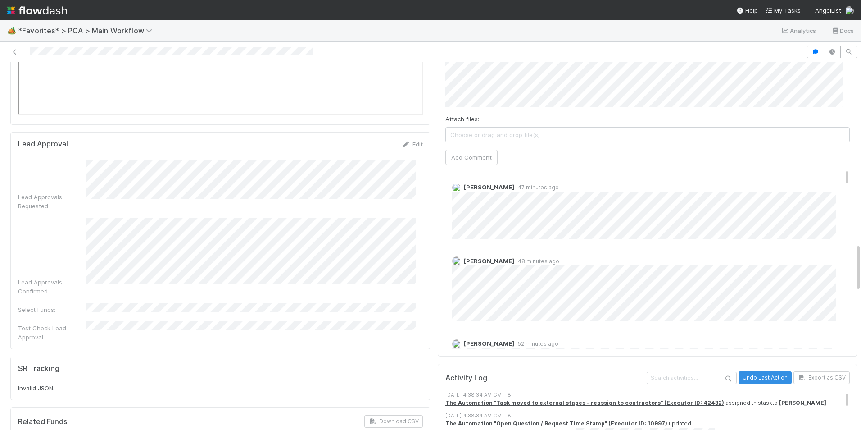
scroll to position [1216, 0]
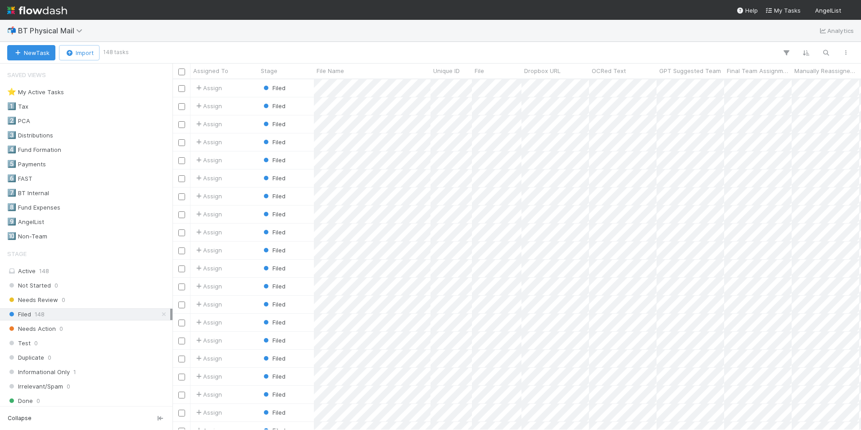
scroll to position [344, 682]
click at [24, 177] on div "6️⃣ FAST" at bounding box center [19, 178] width 25 height 11
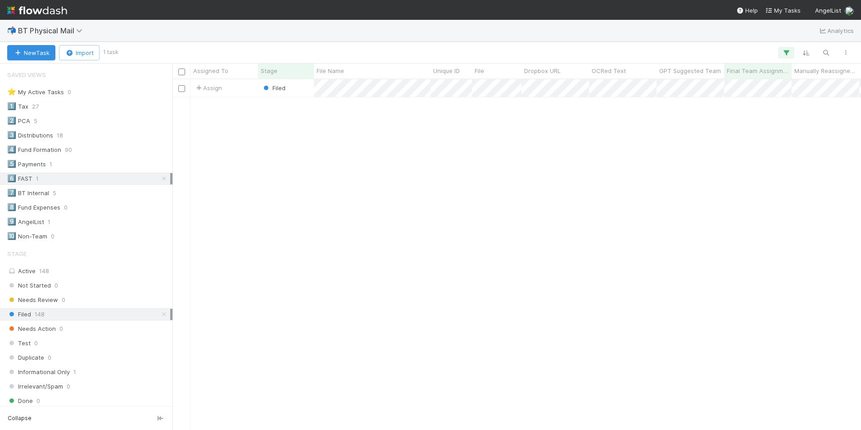
scroll to position [344, 682]
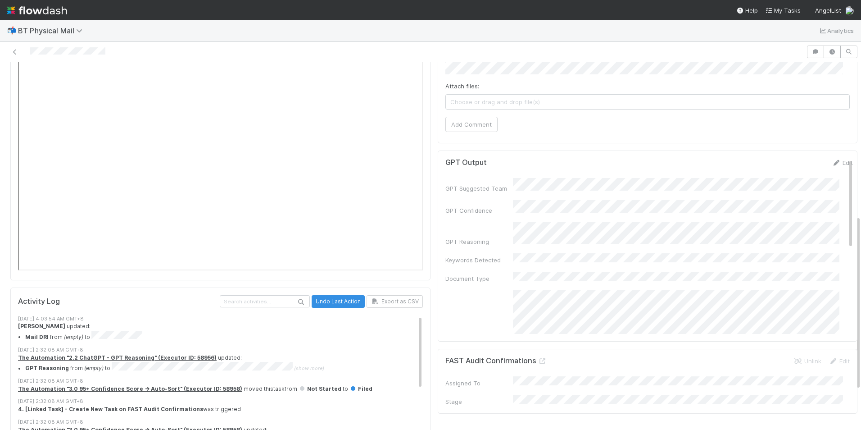
scroll to position [315, 0]
click at [538, 358] on icon at bounding box center [542, 361] width 9 height 6
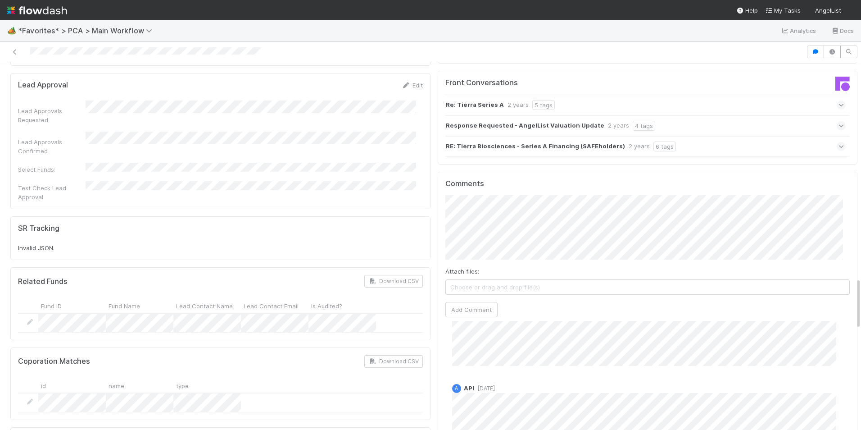
scroll to position [495, 0]
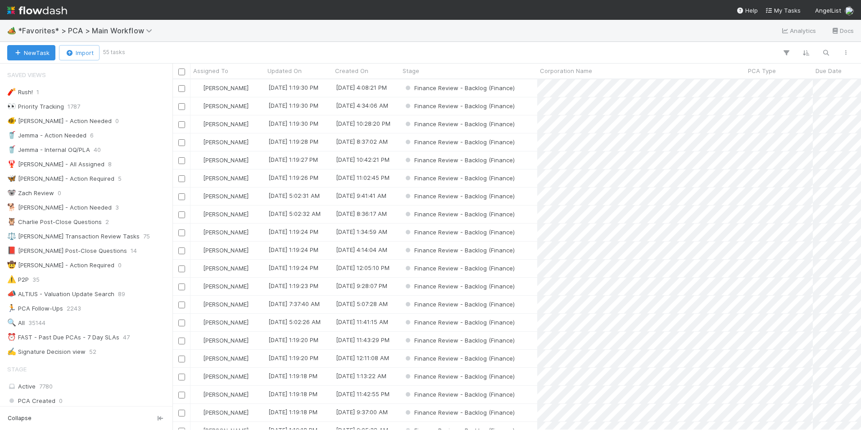
scroll to position [344, 682]
click at [521, 90] on div "Finance Review - Backlog (Finance)" at bounding box center [468, 88] width 137 height 18
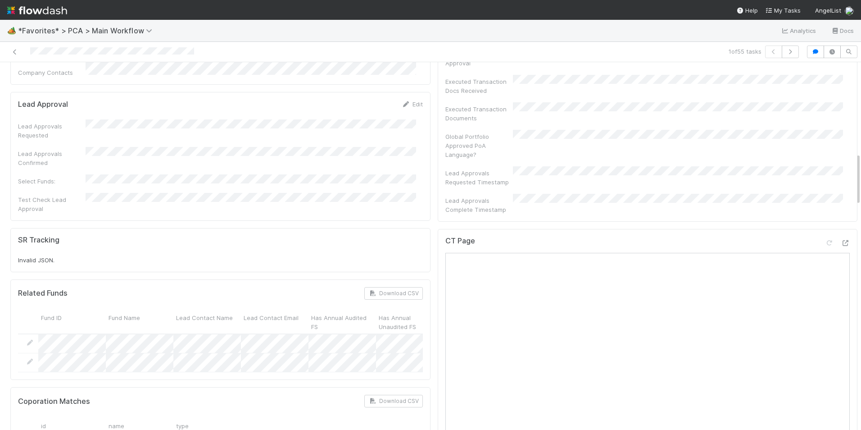
scroll to position [585, 0]
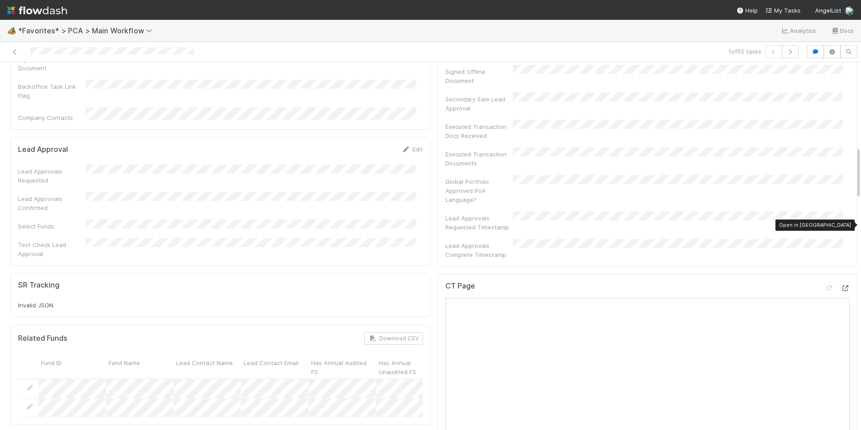
click at [841, 285] on icon at bounding box center [845, 288] width 9 height 6
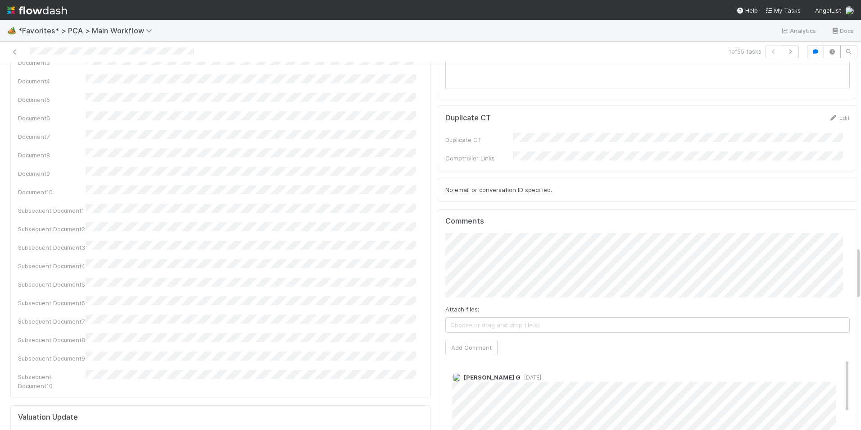
scroll to position [1441, 0]
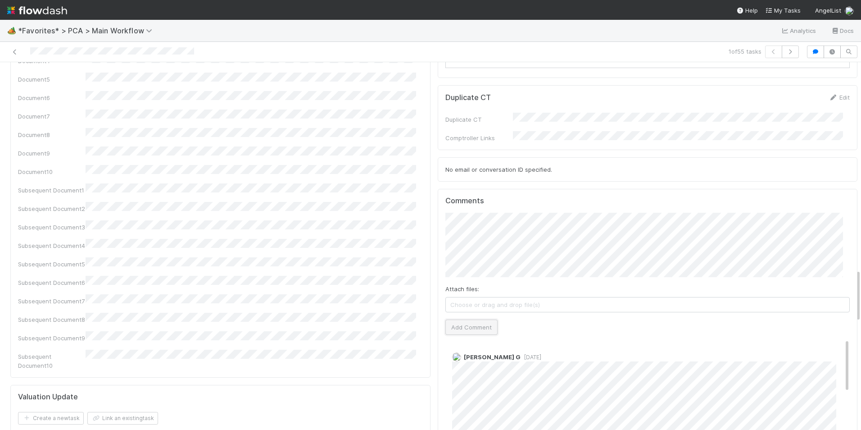
click at [472, 319] on button "Add Comment" at bounding box center [471, 326] width 52 height 15
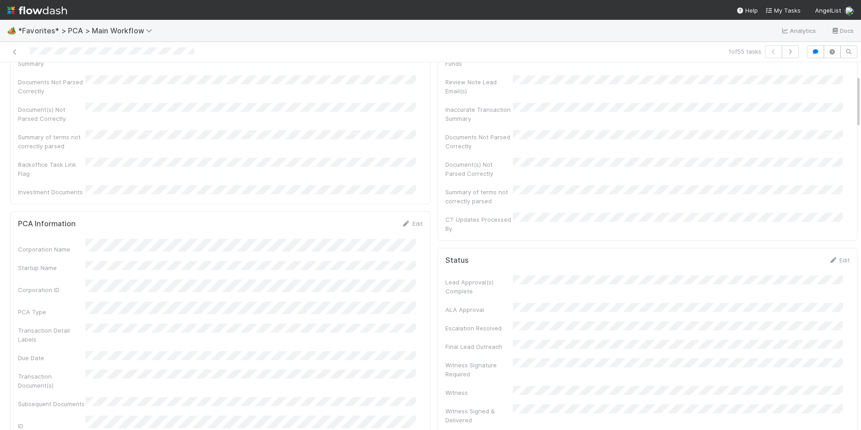
scroll to position [0, 0]
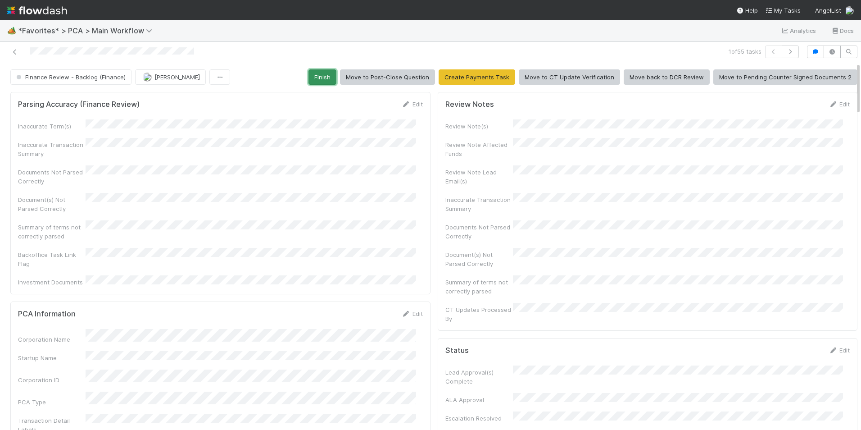
click at [328, 79] on button "Finish" at bounding box center [322, 76] width 28 height 15
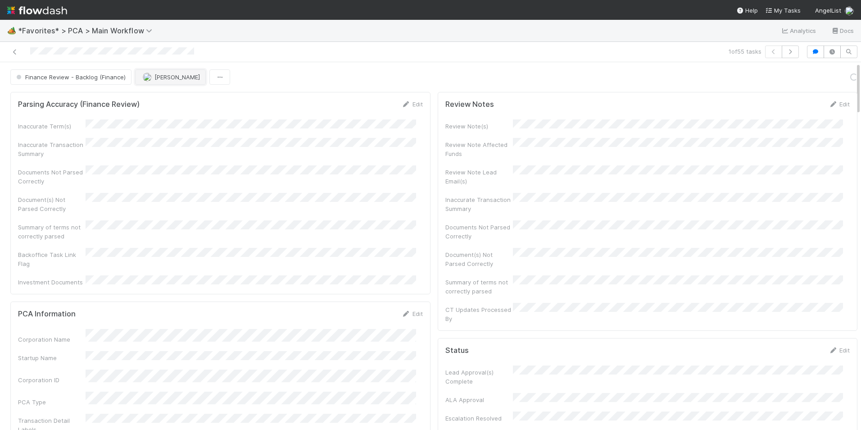
click at [168, 80] on span "[PERSON_NAME]" at bounding box center [176, 76] width 45 height 7
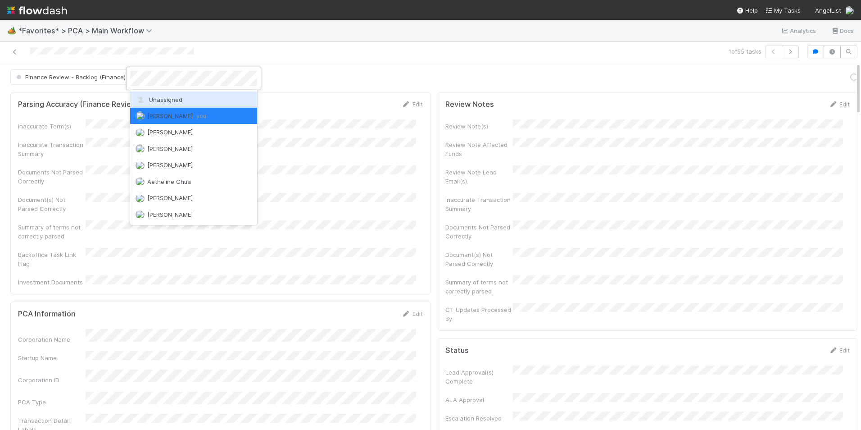
click at [175, 98] on span "Unassigned" at bounding box center [159, 99] width 47 height 7
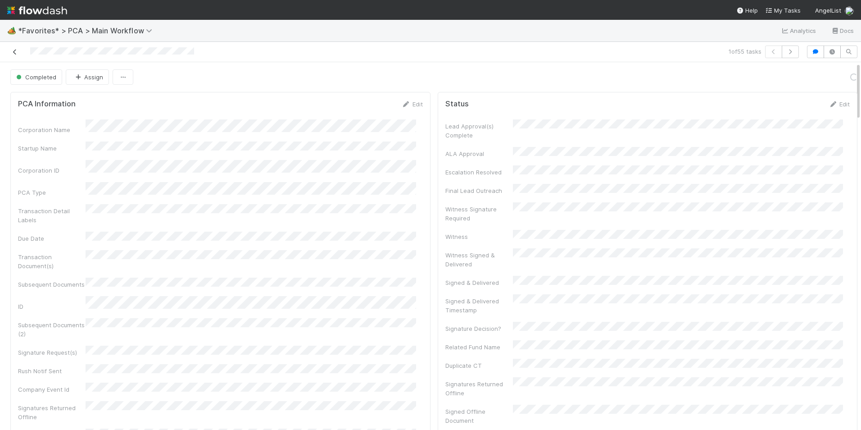
click at [14, 54] on icon at bounding box center [14, 52] width 9 height 6
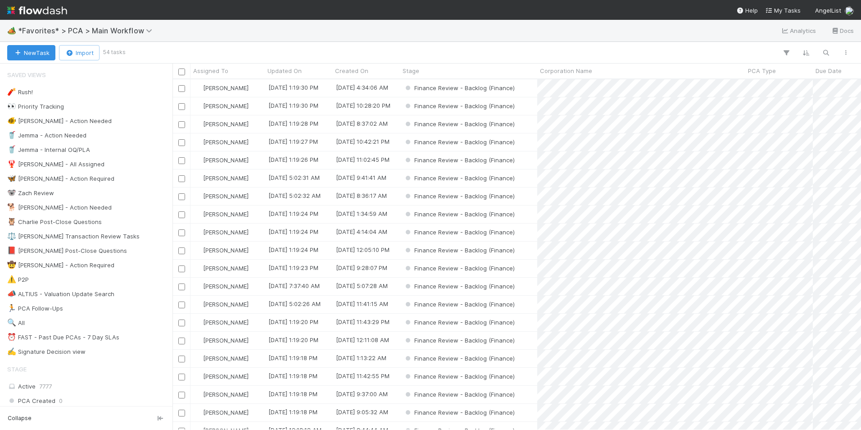
scroll to position [344, 682]
click at [522, 122] on div "Finance Review - Backlog (Finance)" at bounding box center [468, 124] width 137 height 18
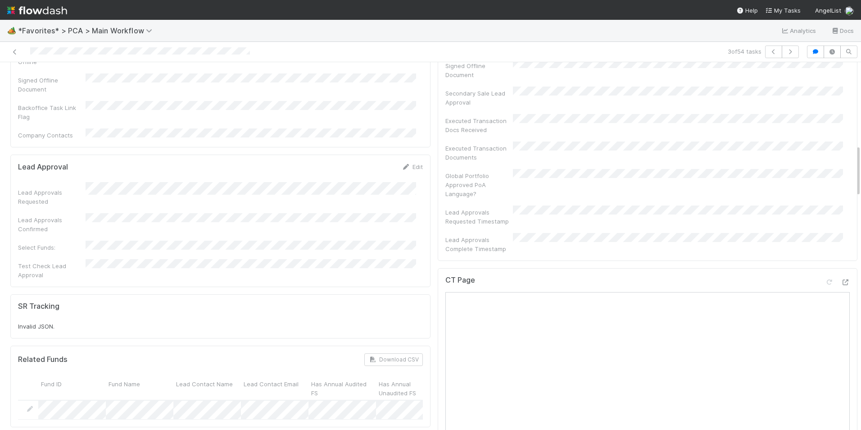
scroll to position [585, 0]
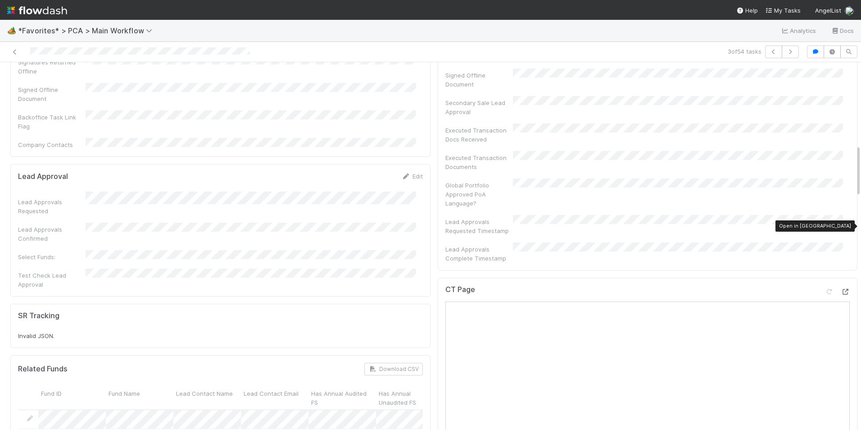
click at [841, 287] on div at bounding box center [845, 291] width 9 height 9
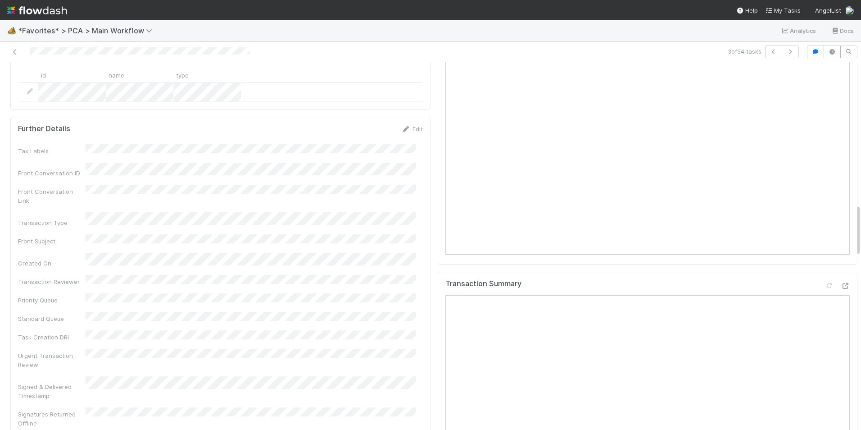
scroll to position [991, 0]
click at [841, 285] on icon at bounding box center [845, 288] width 9 height 6
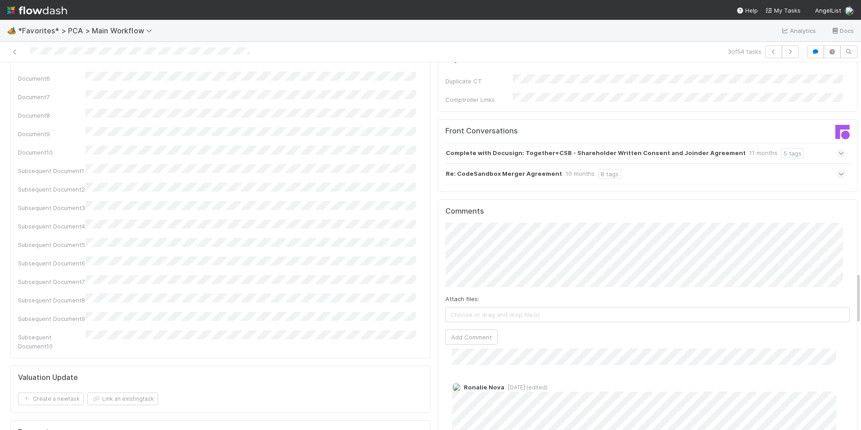
scroll to position [1486, 0]
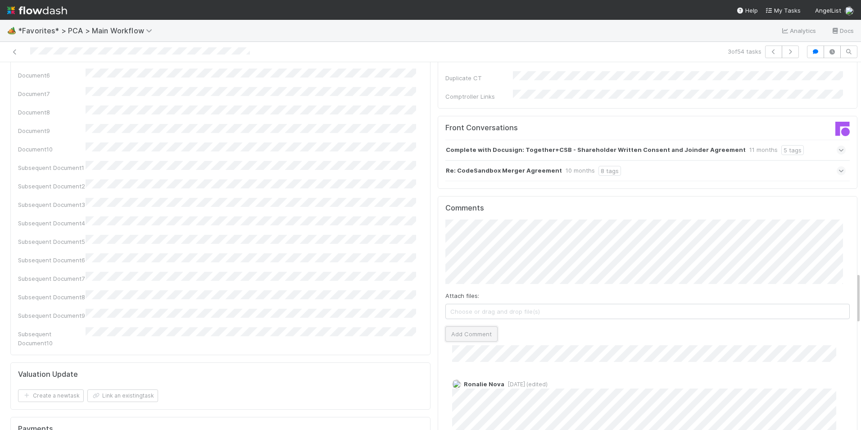
click at [461, 326] on button "Add Comment" at bounding box center [471, 333] width 52 height 15
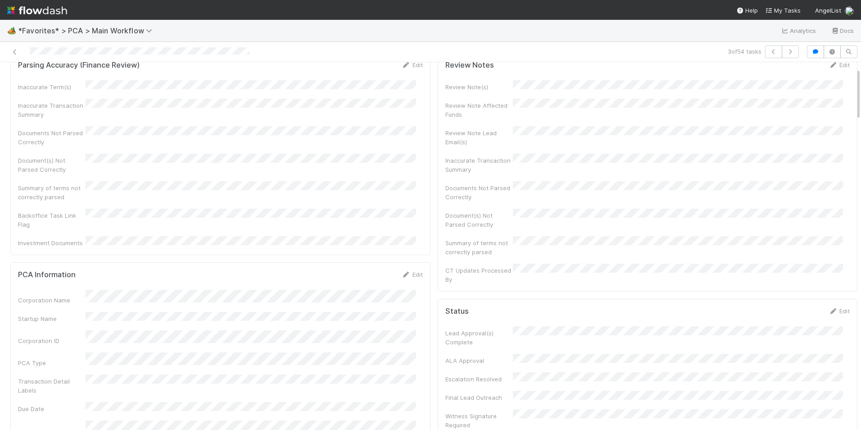
scroll to position [0, 0]
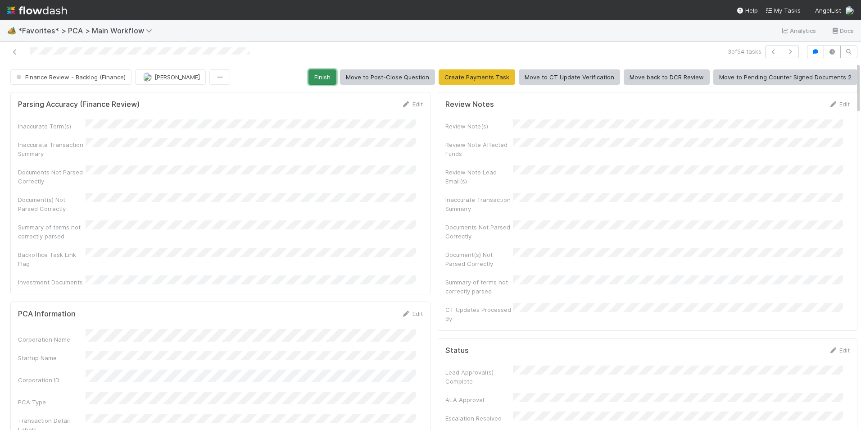
click at [321, 80] on button "Finish" at bounding box center [322, 76] width 28 height 15
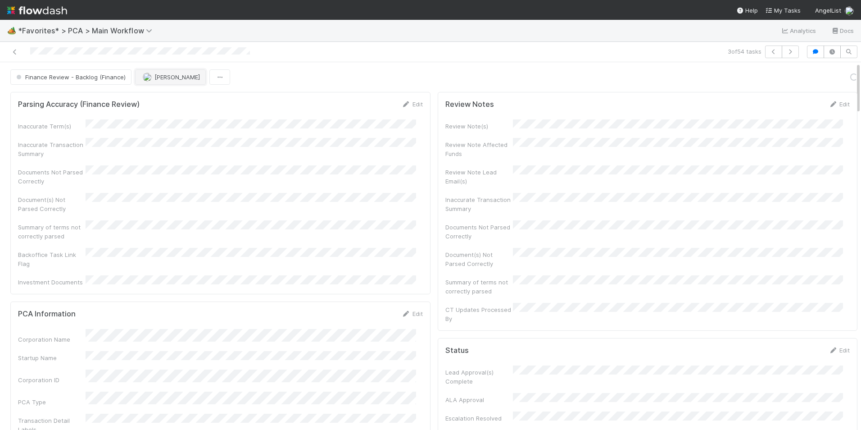
click at [158, 81] on button "[PERSON_NAME]" at bounding box center [170, 76] width 71 height 15
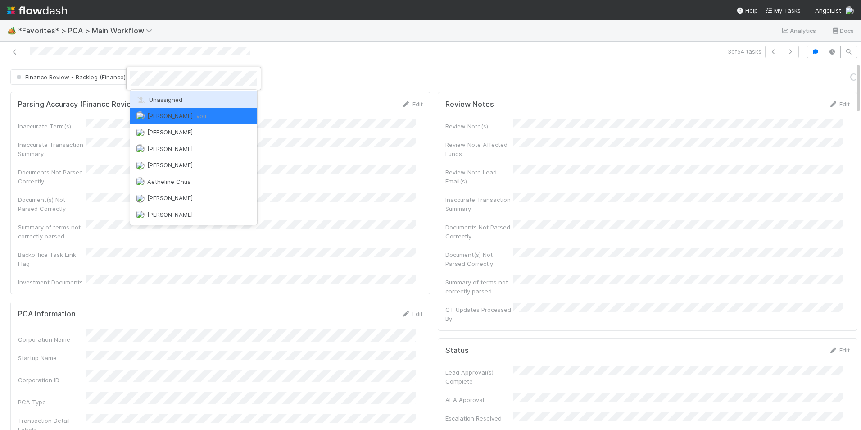
click at [168, 95] on div "Unassigned" at bounding box center [193, 99] width 127 height 16
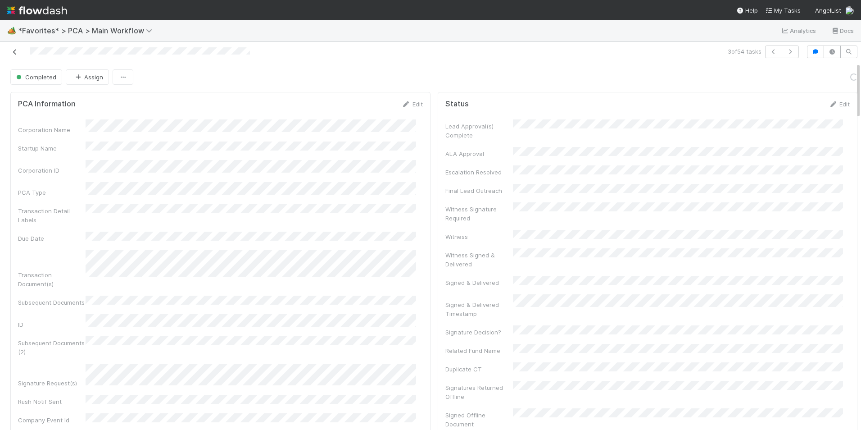
click at [12, 51] on icon at bounding box center [14, 52] width 9 height 6
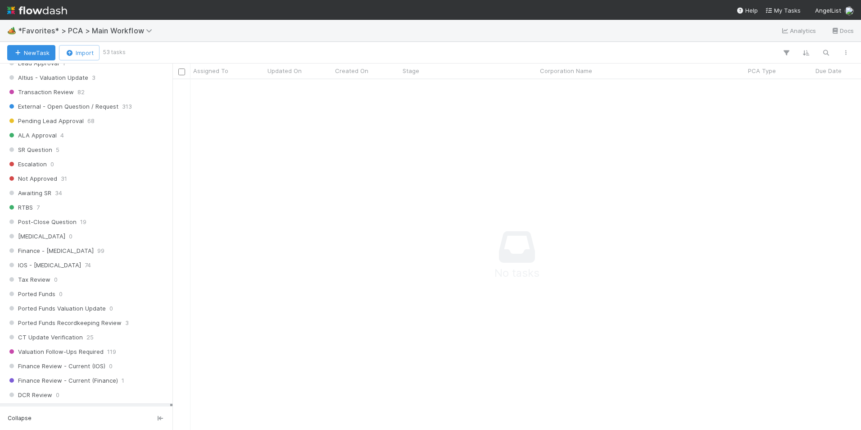
scroll to position [585, 0]
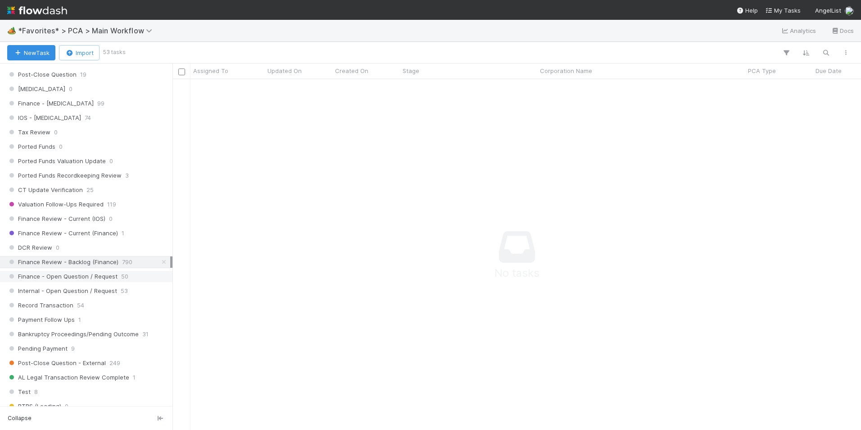
click at [122, 274] on span "50" at bounding box center [124, 276] width 7 height 11
click at [123, 261] on span "790" at bounding box center [127, 261] width 10 height 11
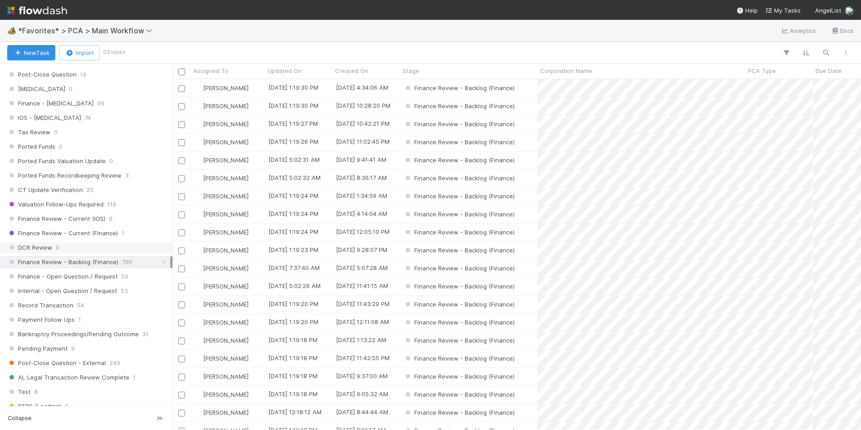
scroll to position [344, 682]
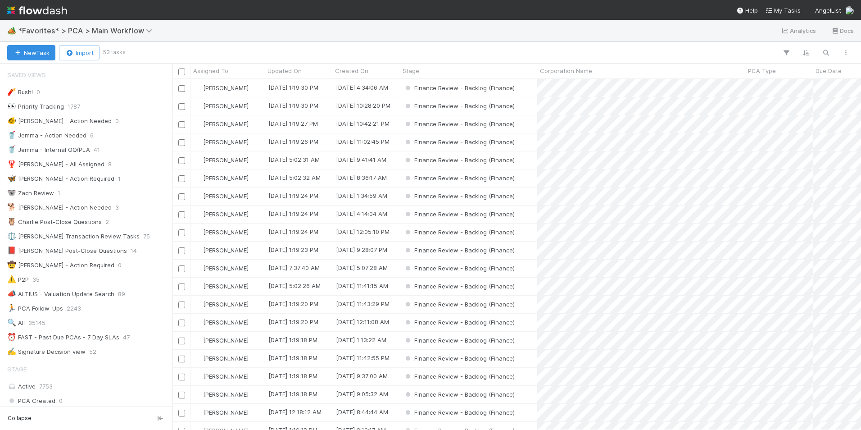
scroll to position [585, 0]
